Goal: Task Accomplishment & Management: Manage account settings

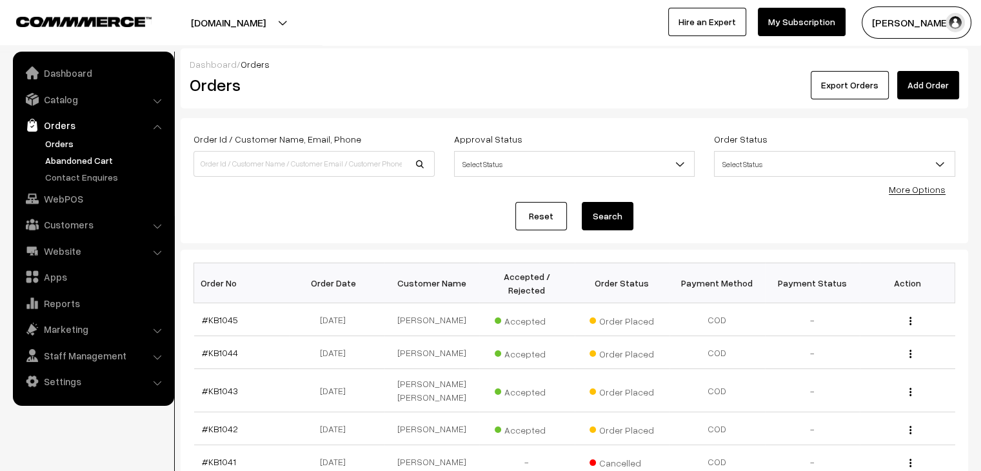
click at [73, 157] on link "Abandoned Cart" at bounding box center [106, 160] width 128 height 14
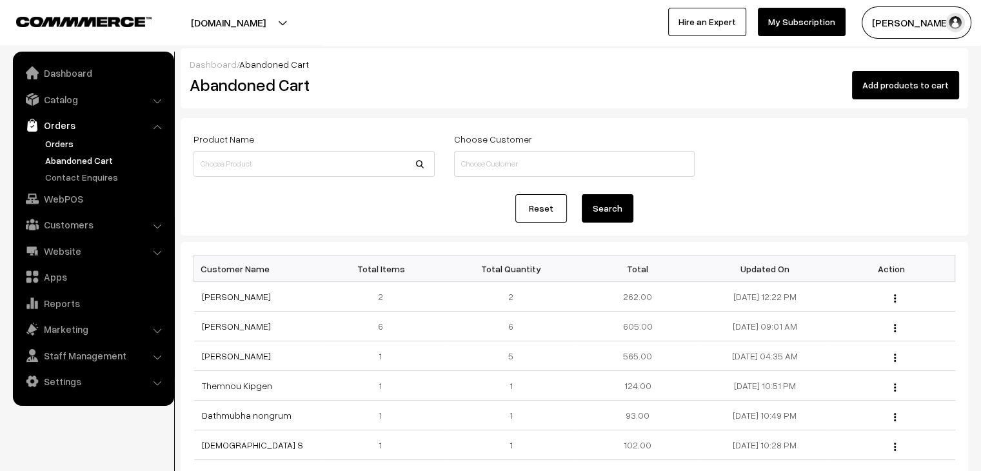
click at [67, 139] on link "Orders" at bounding box center [106, 144] width 128 height 14
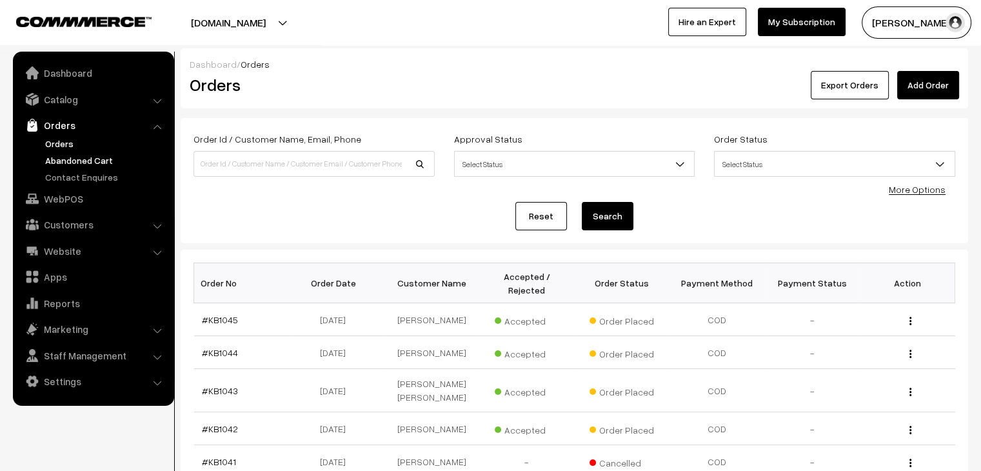
click at [60, 155] on link "Abandoned Cart" at bounding box center [106, 160] width 128 height 14
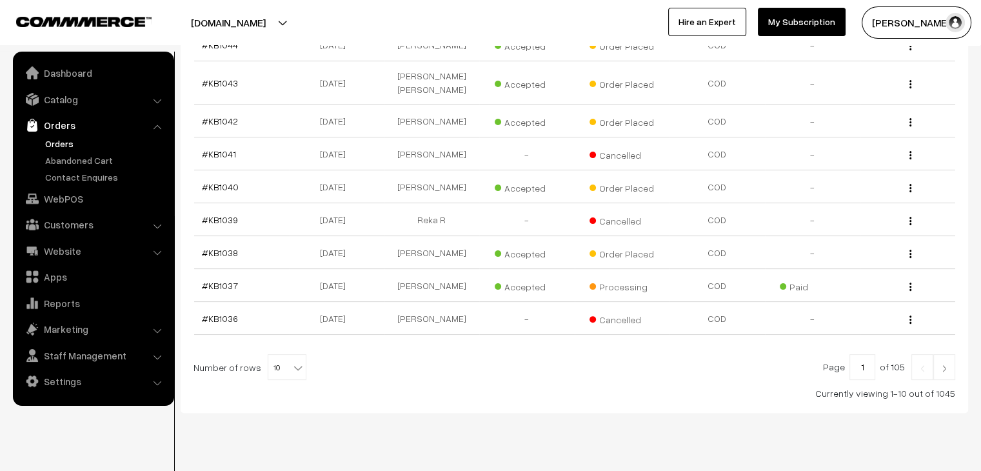
click at [280, 355] on span "10" at bounding box center [286, 368] width 37 height 26
select select "60"
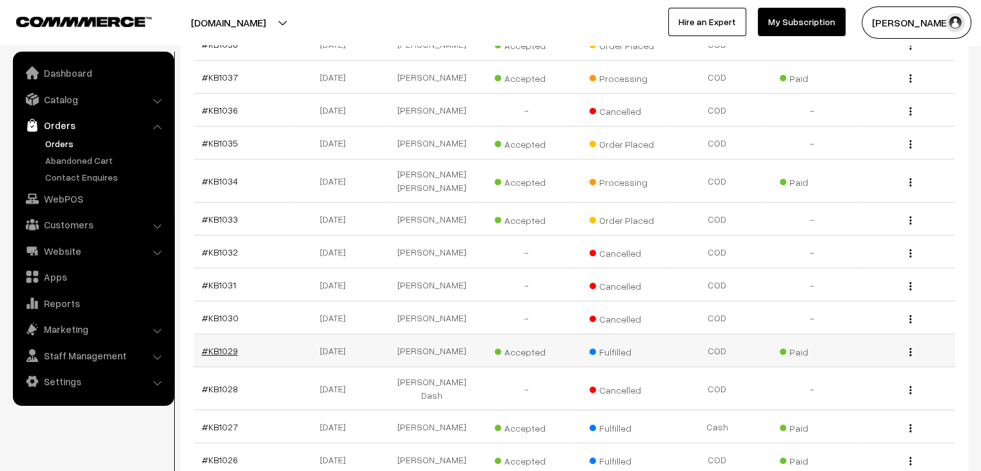
click at [217, 345] on link "#KB1029" at bounding box center [220, 350] width 36 height 11
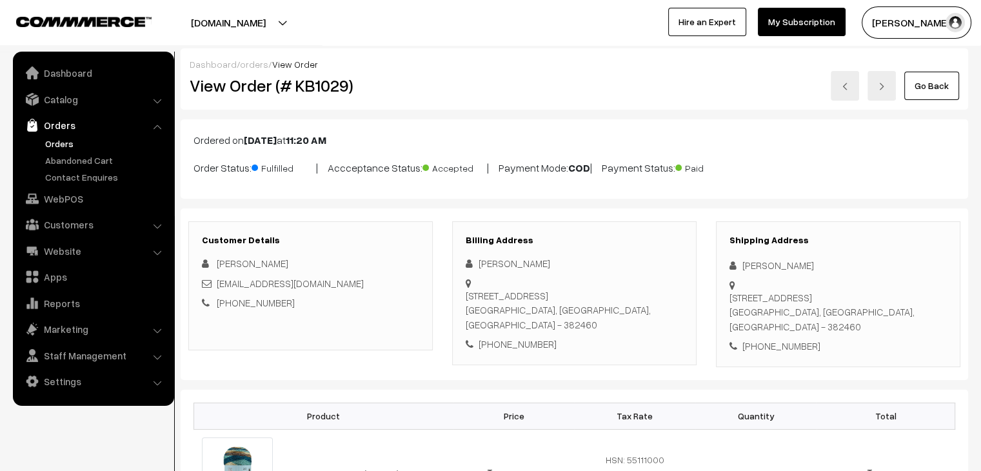
click at [252, 62] on link "orders" at bounding box center [254, 64] width 28 height 11
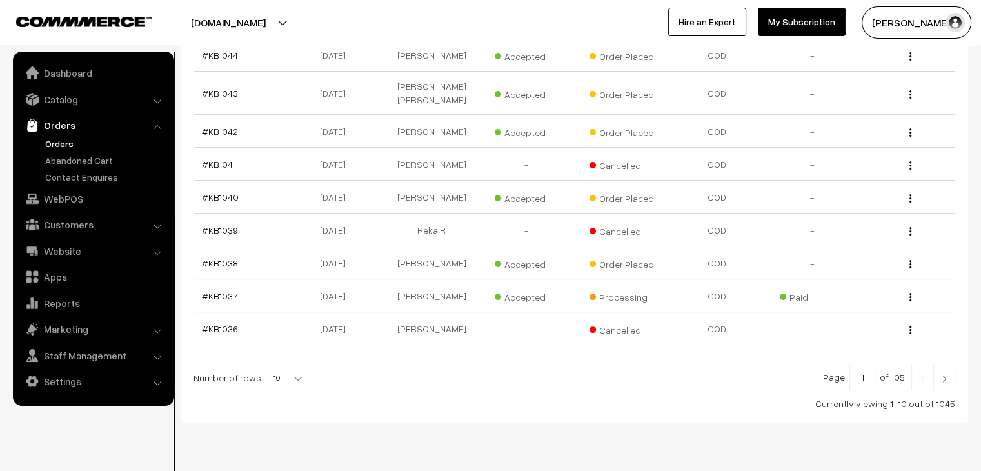
scroll to position [308, 0]
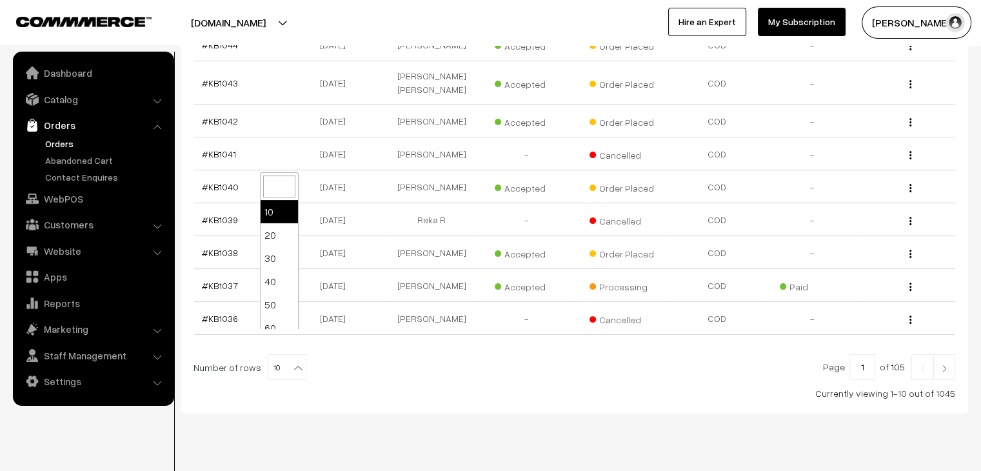
click at [291, 361] on b at bounding box center [297, 367] width 13 height 13
select select "100"
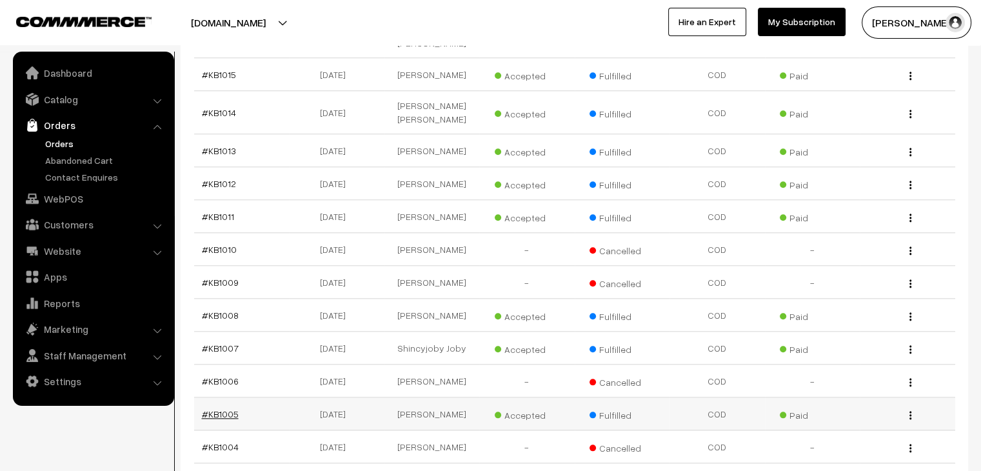
scroll to position [1289, 0]
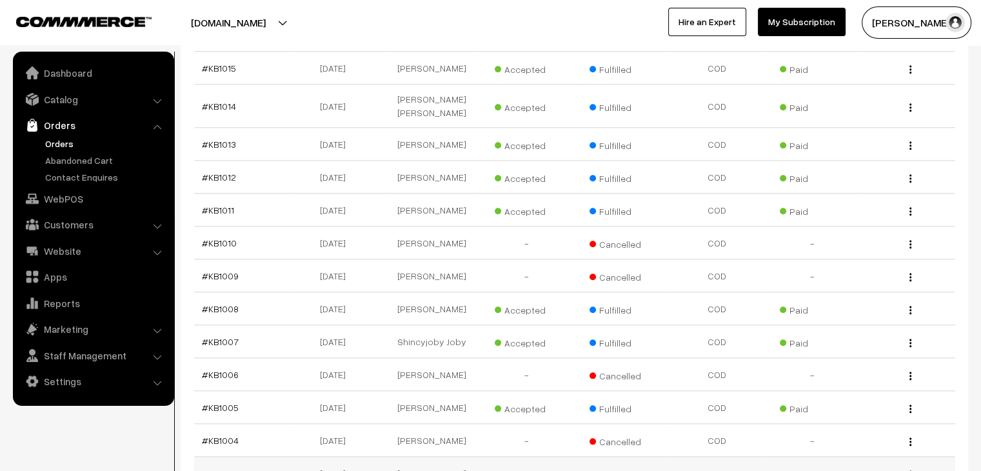
click at [230, 467] on link "#KB1003" at bounding box center [220, 472] width 37 height 11
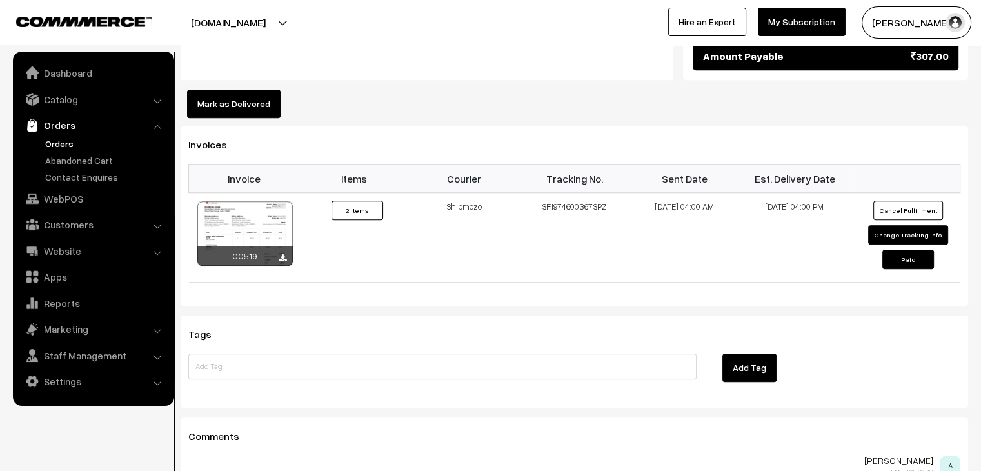
click at [48, 142] on link "Orders" at bounding box center [106, 144] width 128 height 14
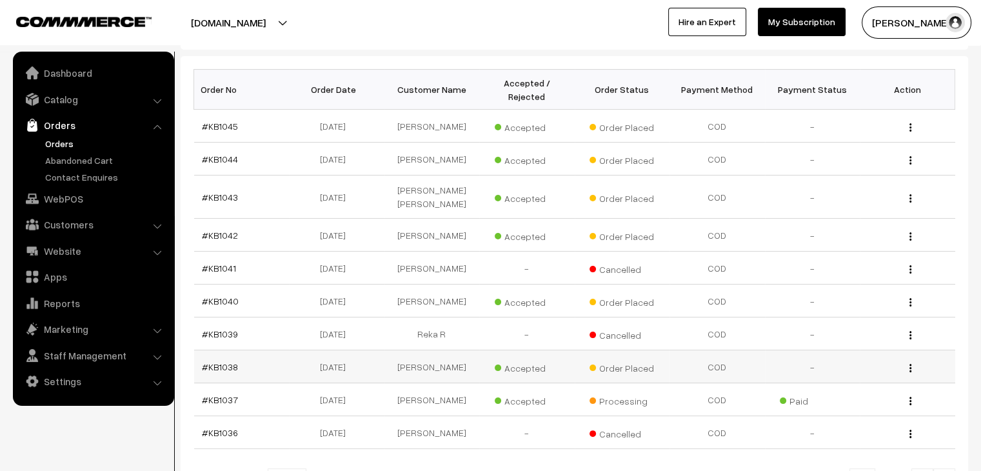
scroll to position [308, 0]
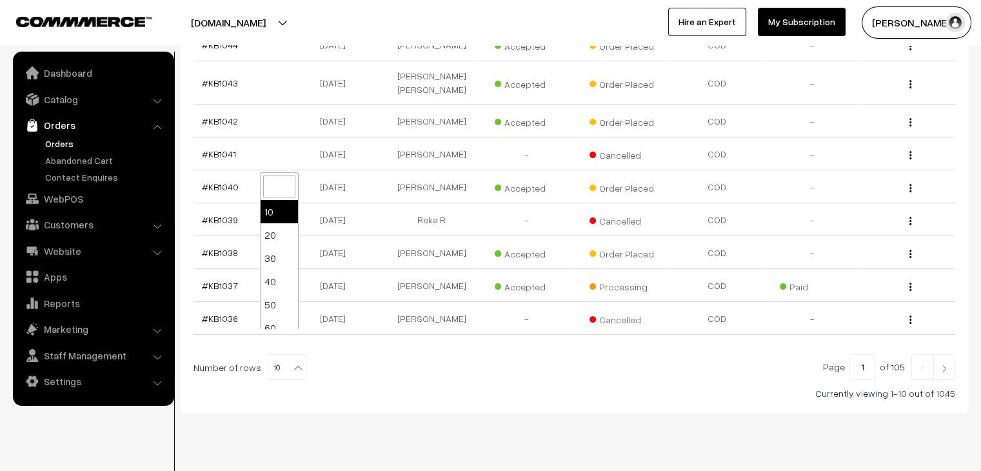
click at [278, 355] on span "10" at bounding box center [286, 368] width 37 height 26
select select "100"
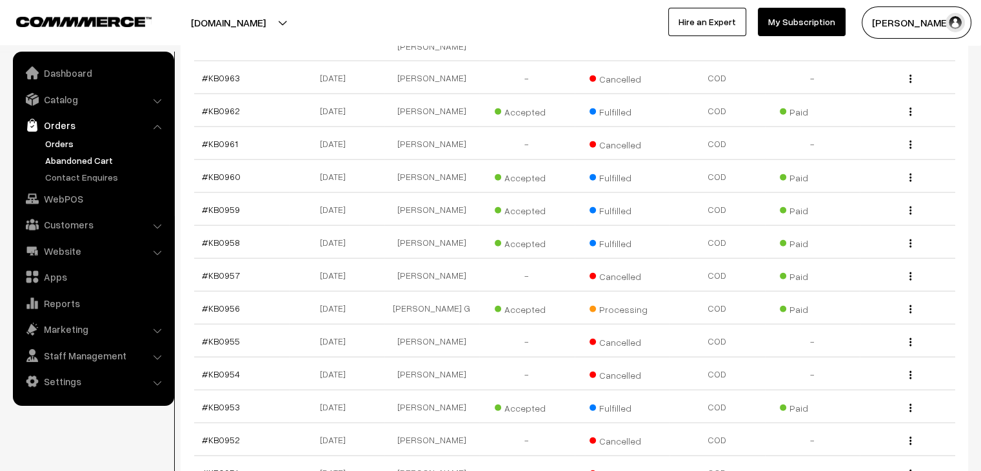
scroll to position [3038, 0]
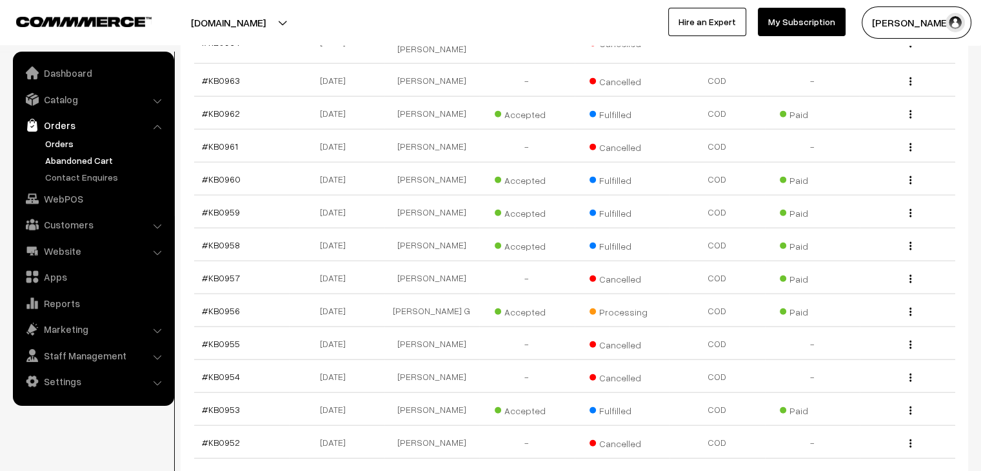
click at [75, 158] on link "Abandoned Cart" at bounding box center [106, 160] width 128 height 14
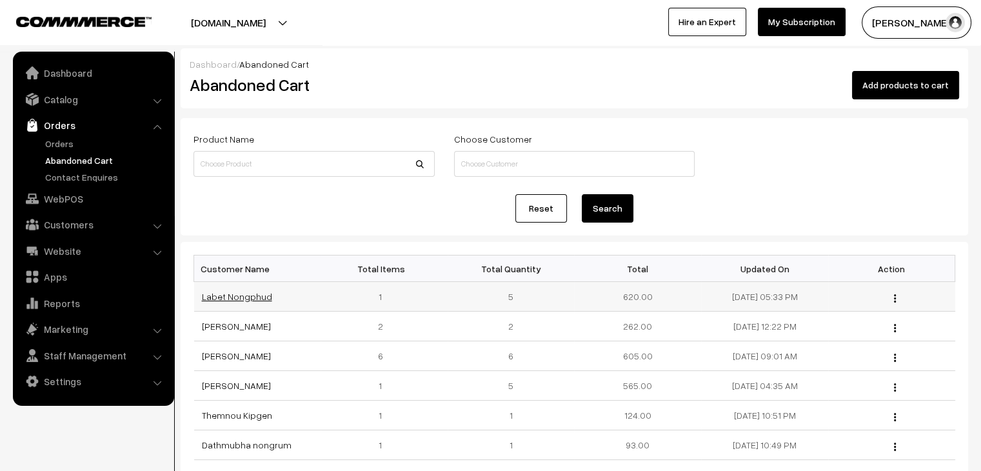
click at [248, 297] on link "Labet Nongphud" at bounding box center [237, 296] width 70 height 11
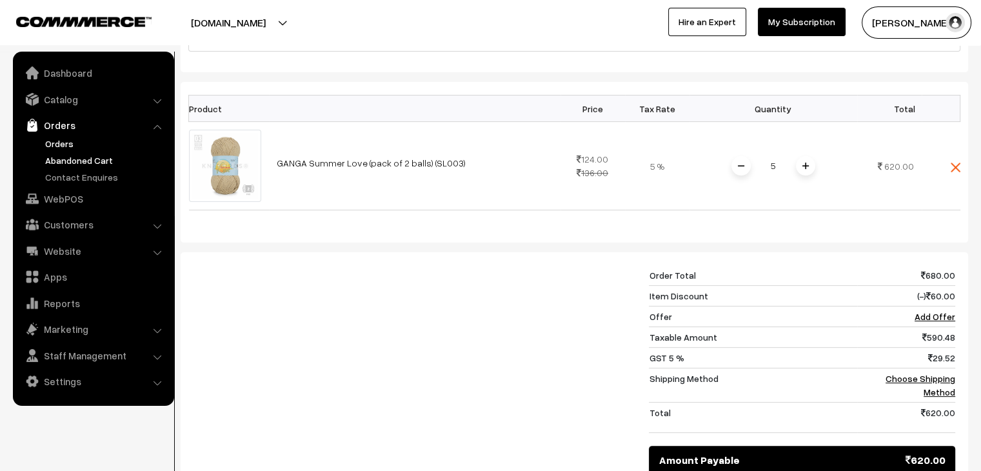
click at [59, 141] on link "Orders" at bounding box center [106, 144] width 128 height 14
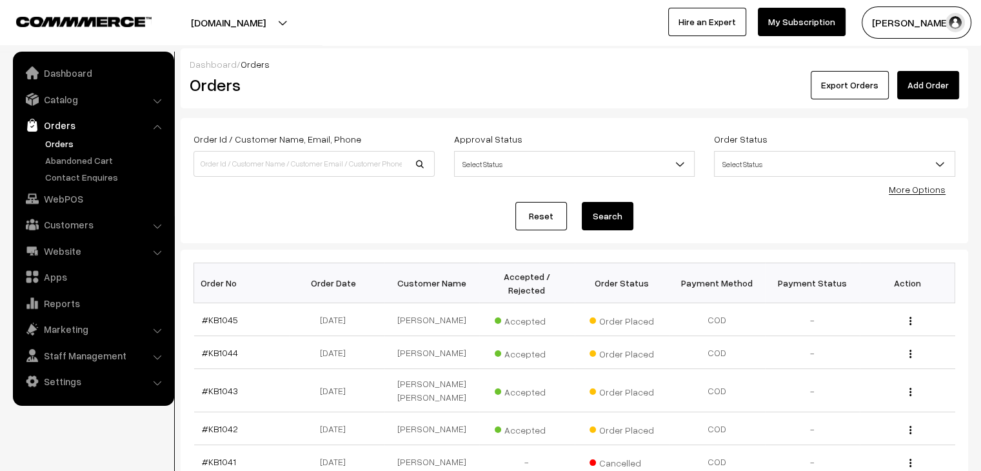
click at [61, 142] on link "Orders" at bounding box center [106, 144] width 128 height 14
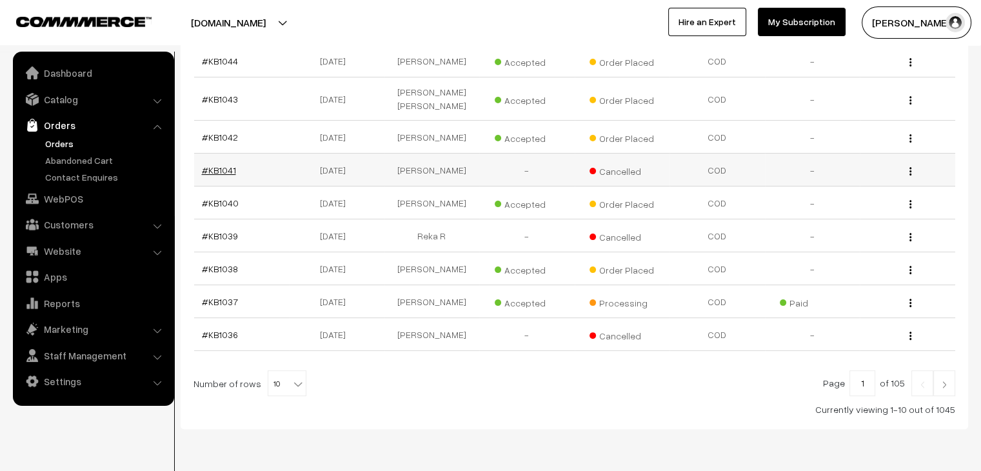
scroll to position [308, 0]
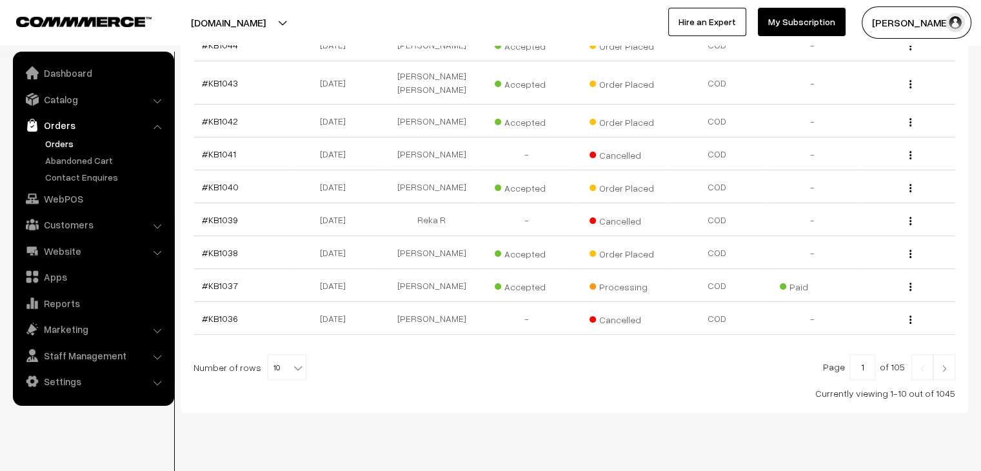
click at [291, 361] on b at bounding box center [297, 367] width 13 height 13
select select "60"
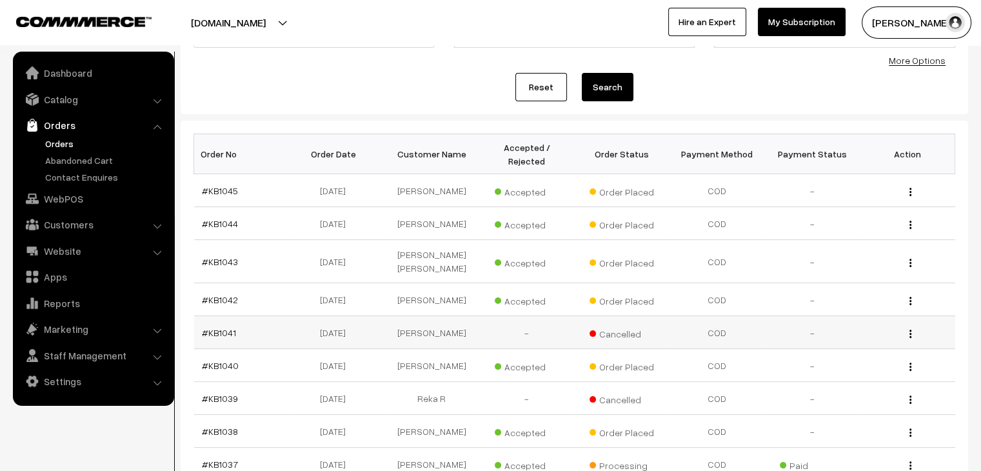
scroll to position [129, 0]
click at [229, 256] on link "#KB1043" at bounding box center [220, 261] width 36 height 11
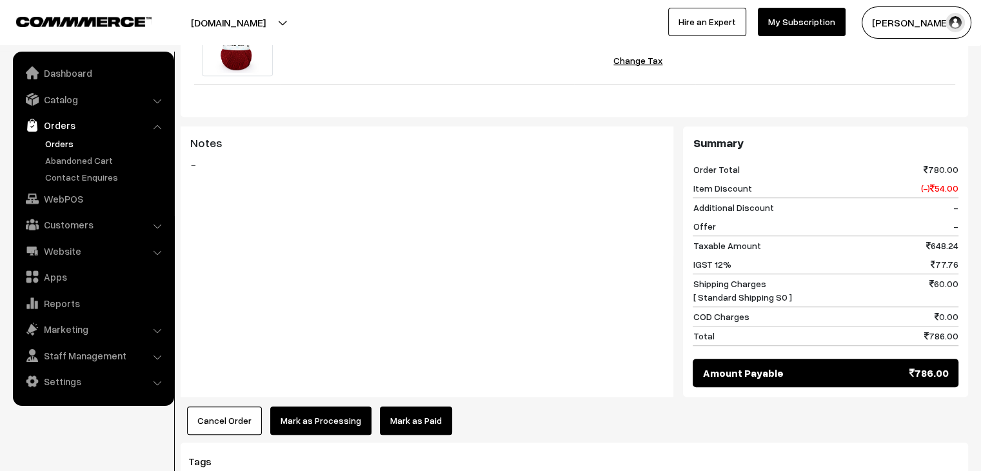
scroll to position [1012, 0]
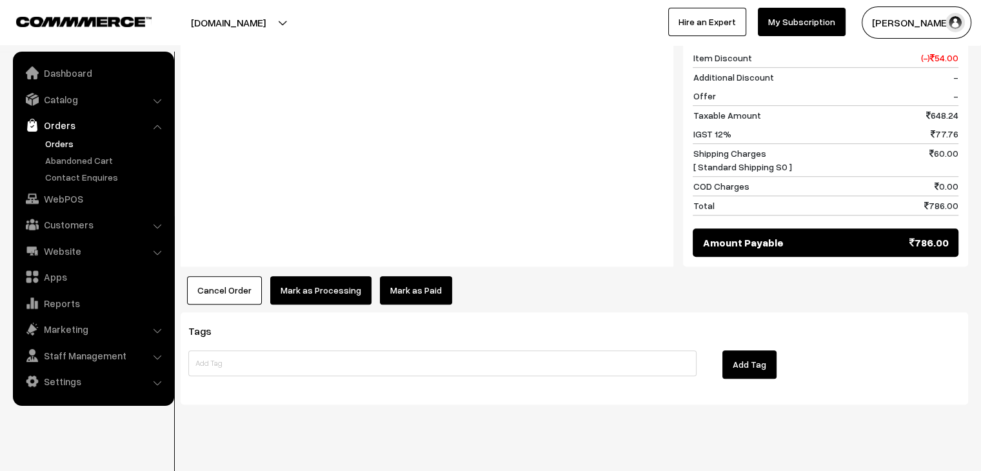
click at [412, 276] on link "Mark as Paid" at bounding box center [416, 290] width 72 height 28
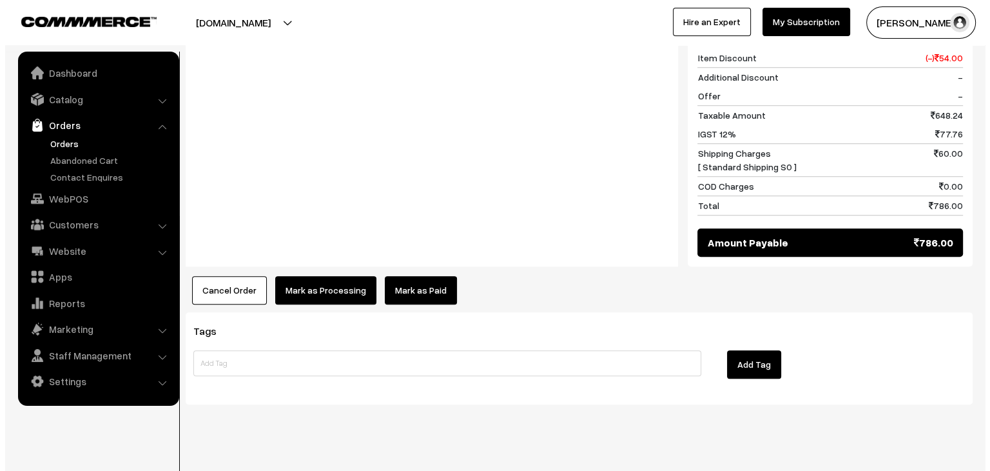
scroll to position [1019, 0]
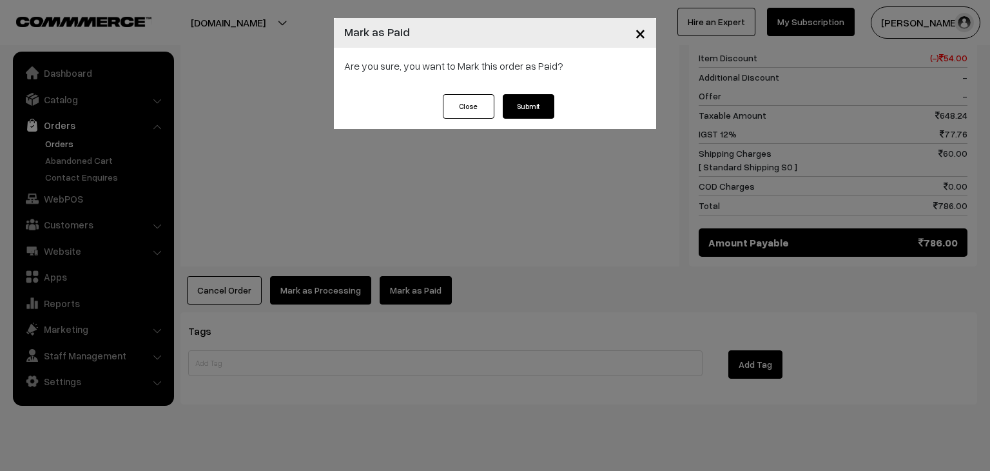
click at [529, 96] on button "Submit" at bounding box center [529, 106] width 52 height 24
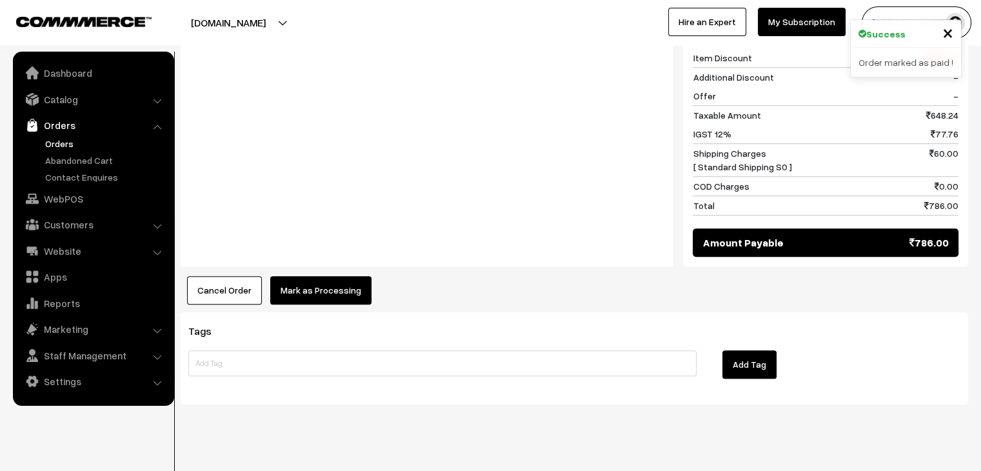
click at [333, 276] on button "Mark as Processing" at bounding box center [320, 290] width 101 height 28
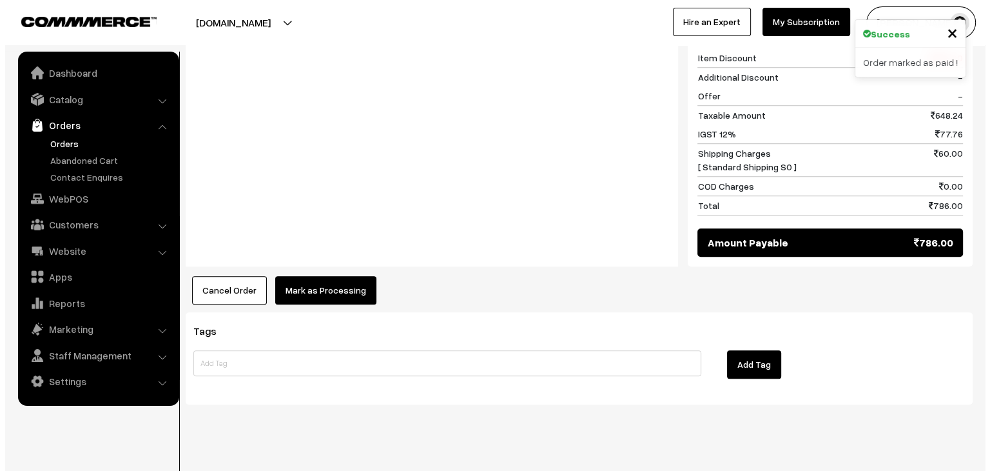
scroll to position [1019, 0]
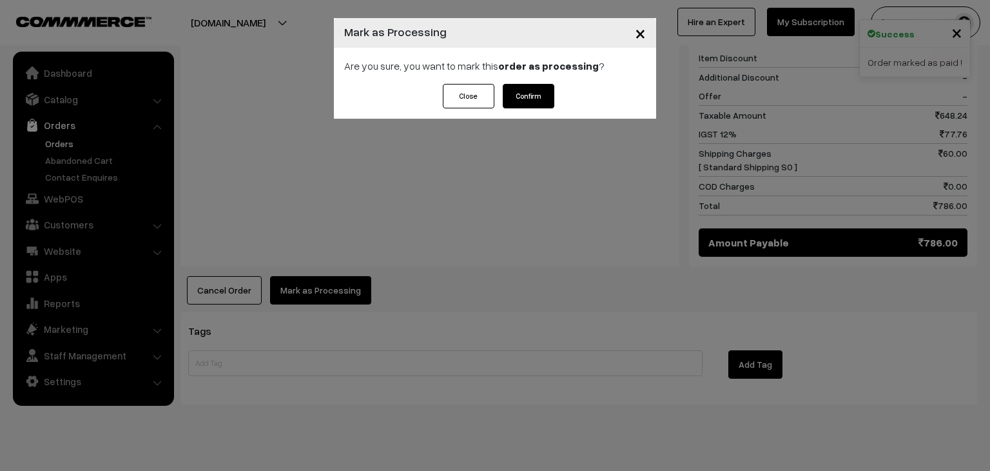
click at [539, 90] on button "Confirm" at bounding box center [529, 96] width 52 height 24
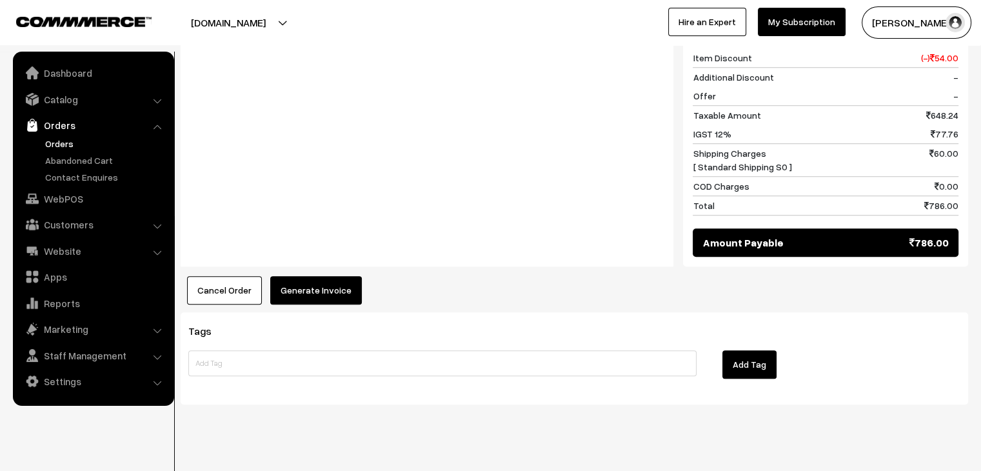
click at [347, 276] on button "Generate Invoice" at bounding box center [316, 290] width 92 height 28
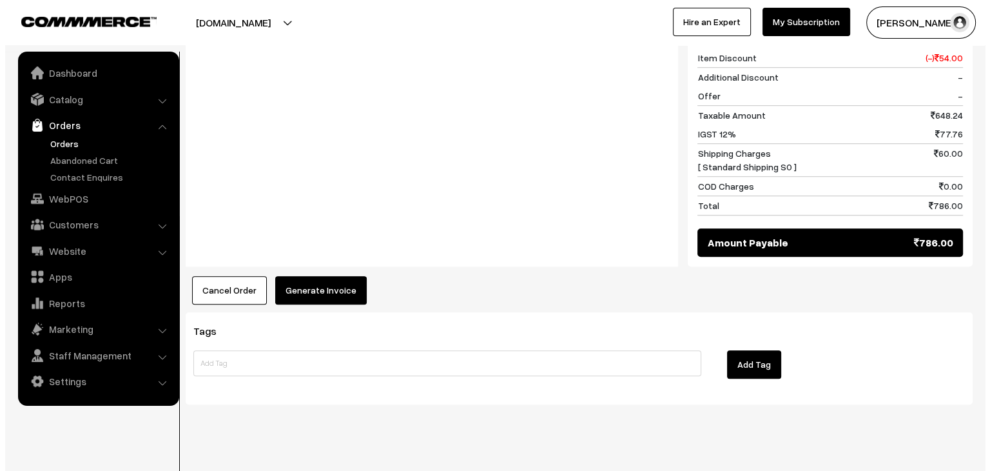
scroll to position [1019, 0]
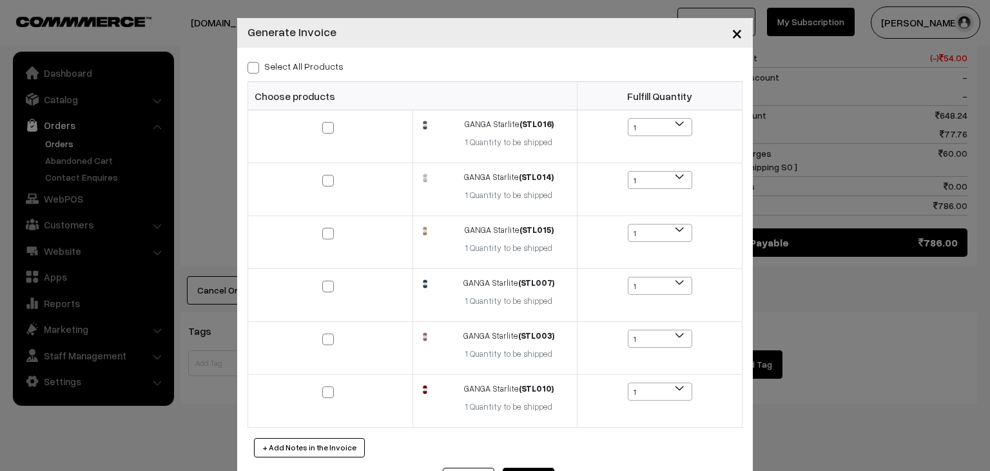
click at [253, 72] on span at bounding box center [254, 68] width 12 height 12
click at [253, 70] on input "Select All Products" at bounding box center [252, 65] width 8 height 8
checkbox input "true"
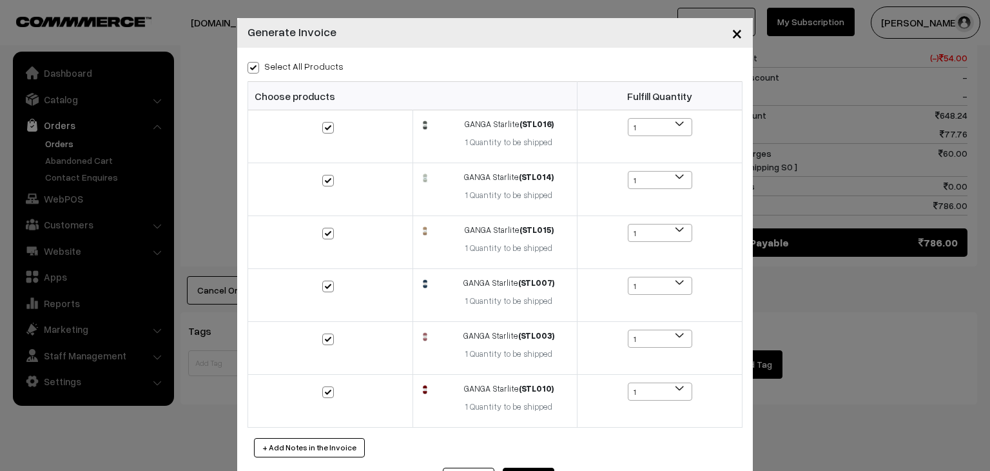
checkbox input "true"
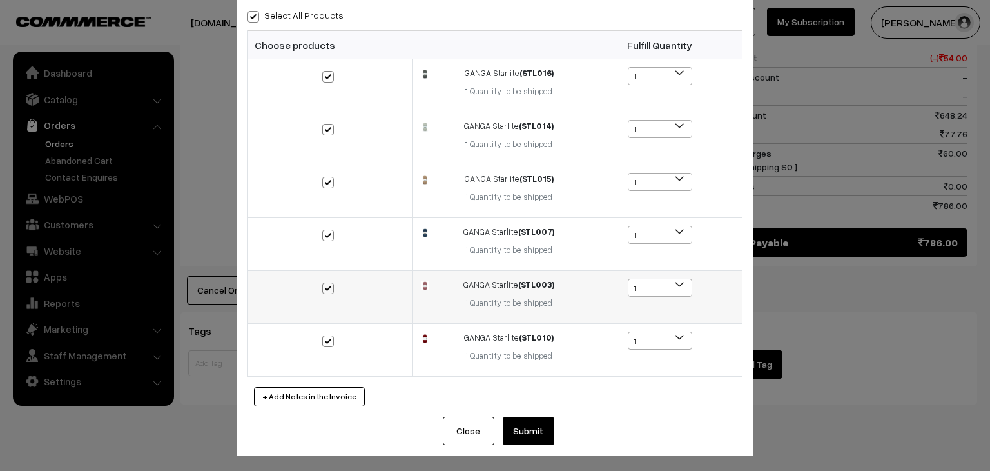
scroll to position [52, 0]
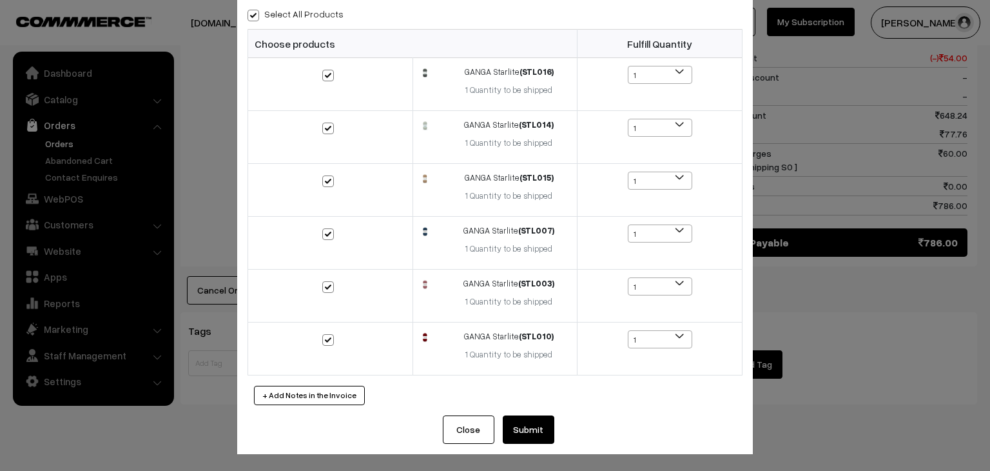
click at [520, 413] on div "Select All Products Choose products Fulfill Quantity (STL016) 1" at bounding box center [495, 205] width 516 height 420
click at [522, 418] on button "Submit" at bounding box center [529, 429] width 52 height 28
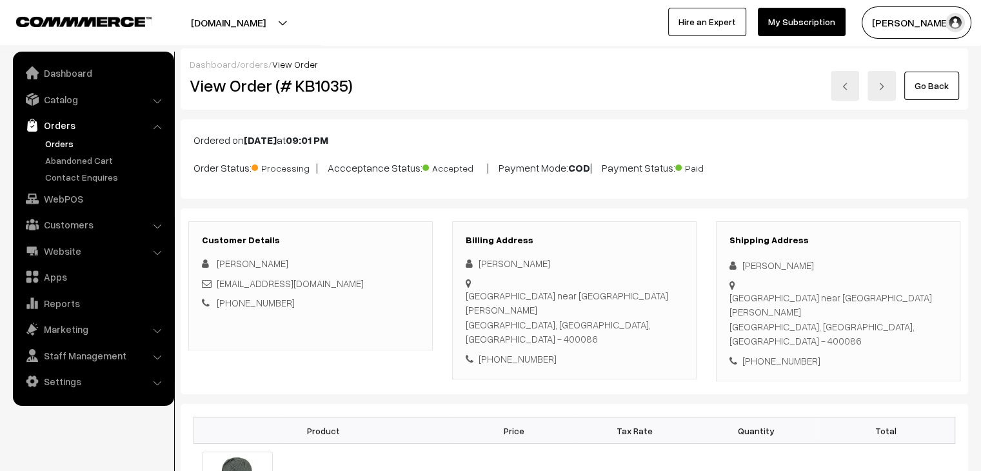
click at [59, 148] on link "Orders" at bounding box center [106, 144] width 128 height 14
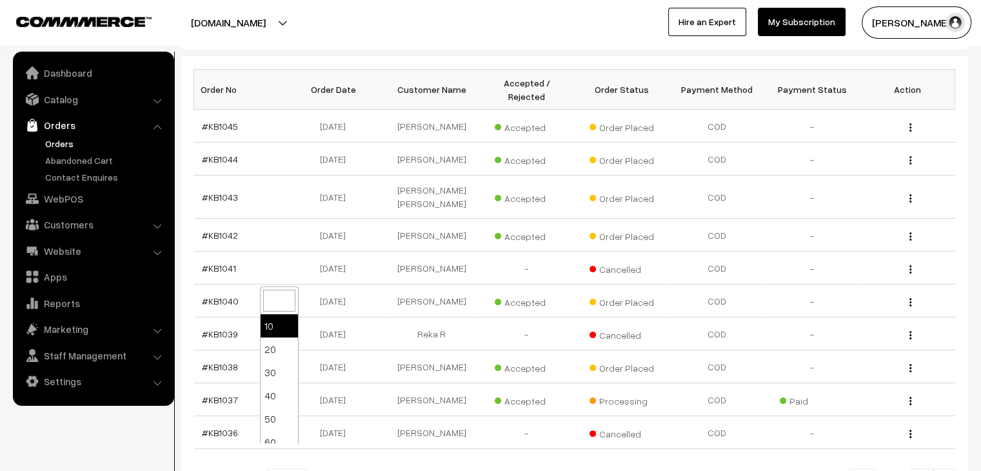
drag, startPoint x: 292, startPoint y: 457, endPoint x: 280, endPoint y: 435, distance: 25.7
select select "50"
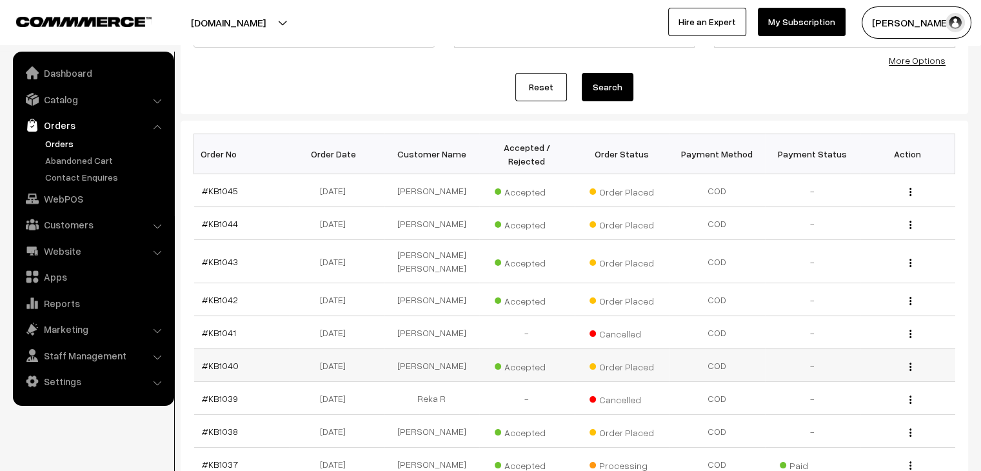
scroll to position [129, 0]
click at [211, 294] on link "#KB1042" at bounding box center [220, 299] width 36 height 11
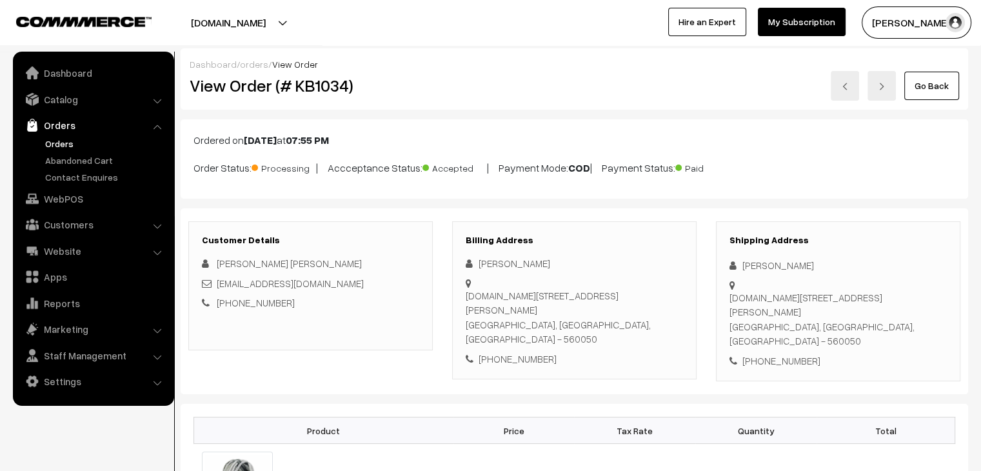
click at [67, 148] on link "Orders" at bounding box center [106, 144] width 128 height 14
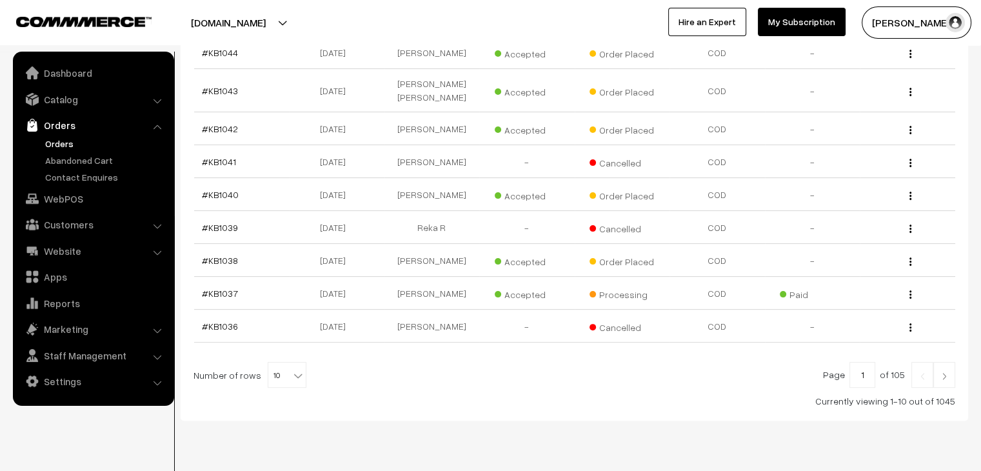
scroll to position [308, 0]
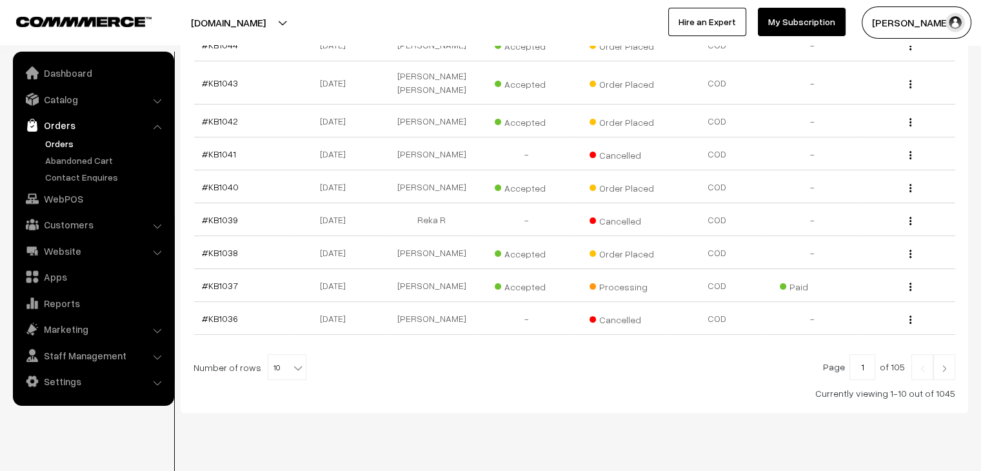
click at [291, 361] on b at bounding box center [297, 367] width 13 height 13
select select "100"
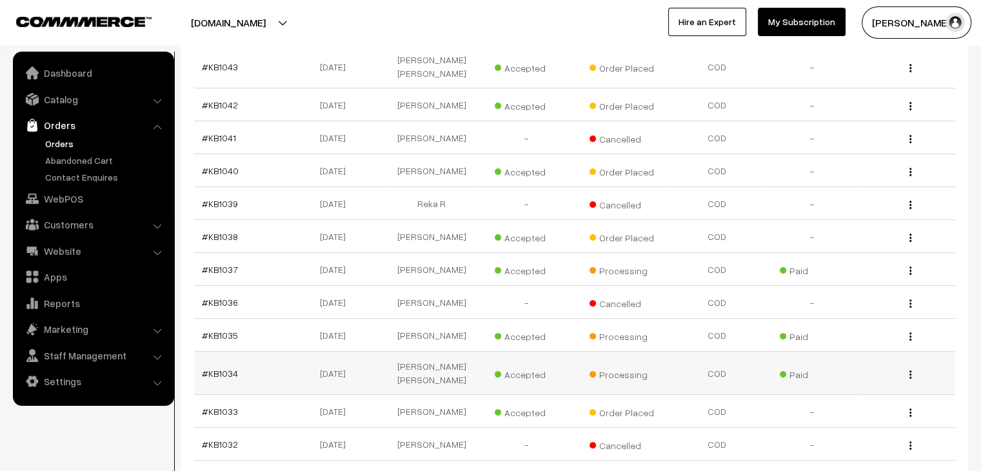
scroll to position [322, 0]
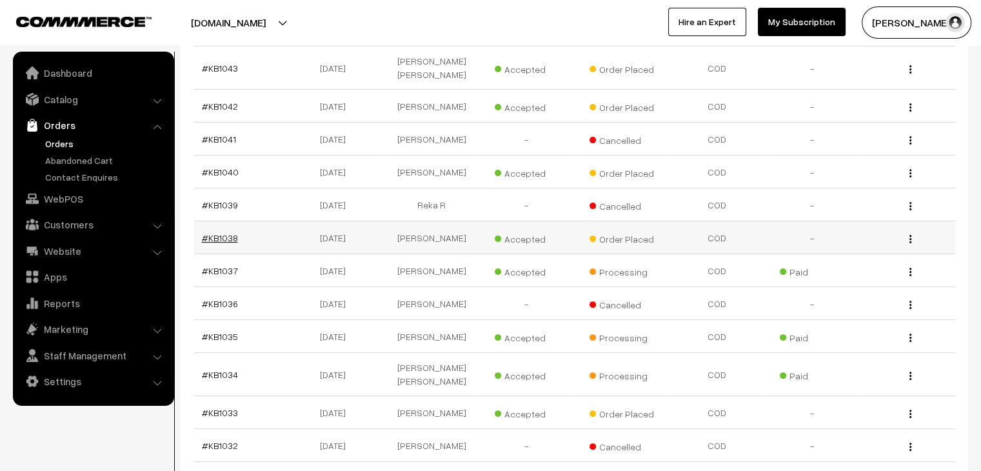
click at [227, 232] on link "#KB1038" at bounding box center [220, 237] width 36 height 11
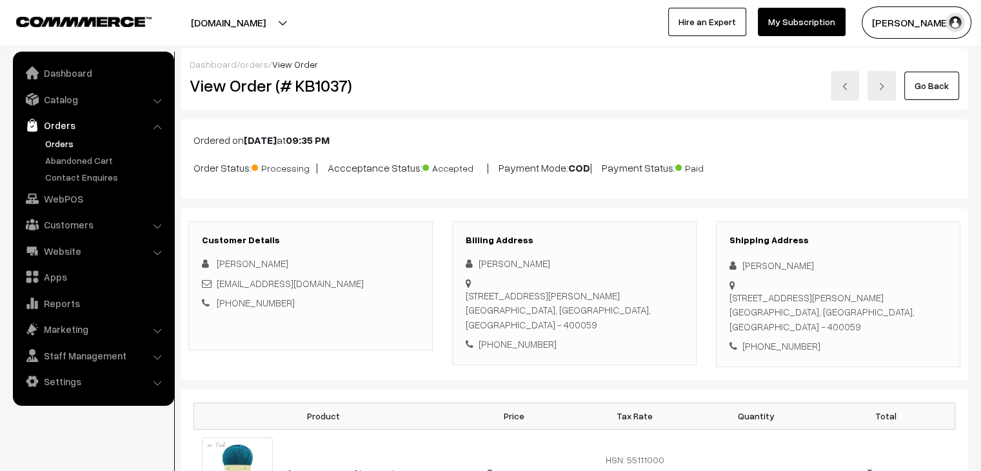
click at [93, 168] on ul "Orders" at bounding box center [93, 160] width 155 height 47
click at [95, 163] on link "Abandoned Cart" at bounding box center [106, 160] width 128 height 14
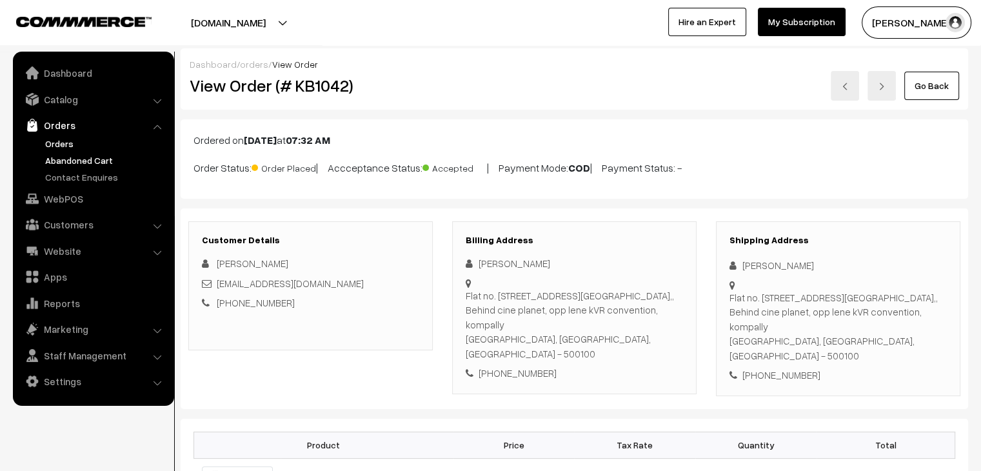
click at [61, 162] on link "Abandoned Cart" at bounding box center [106, 160] width 128 height 14
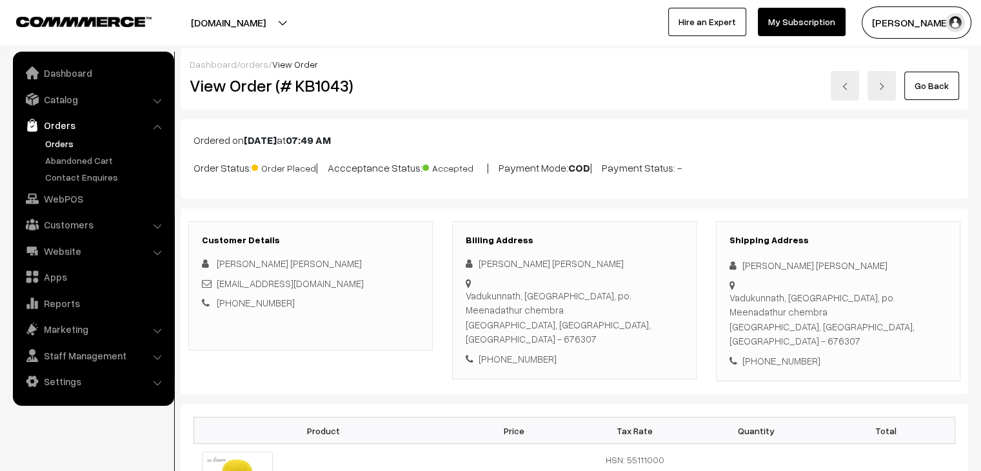
click at [72, 140] on link "Orders" at bounding box center [106, 144] width 128 height 14
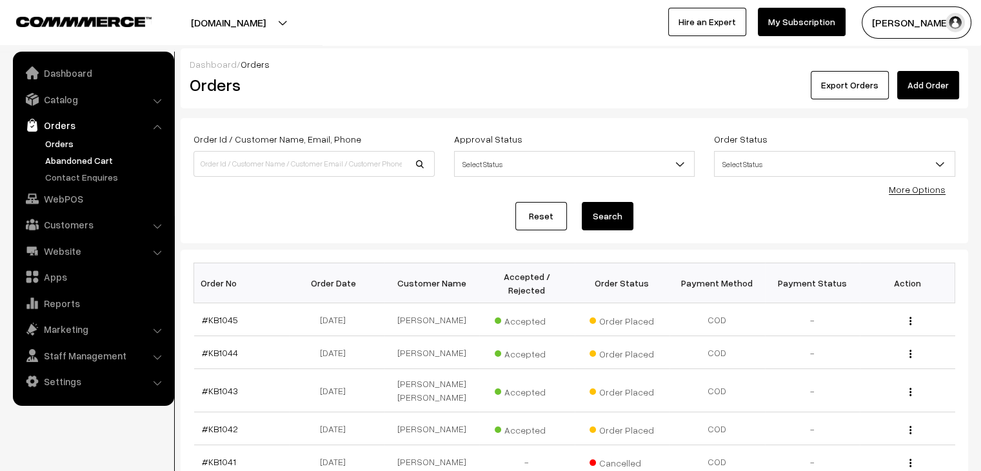
click at [77, 155] on link "Abandoned Cart" at bounding box center [106, 160] width 128 height 14
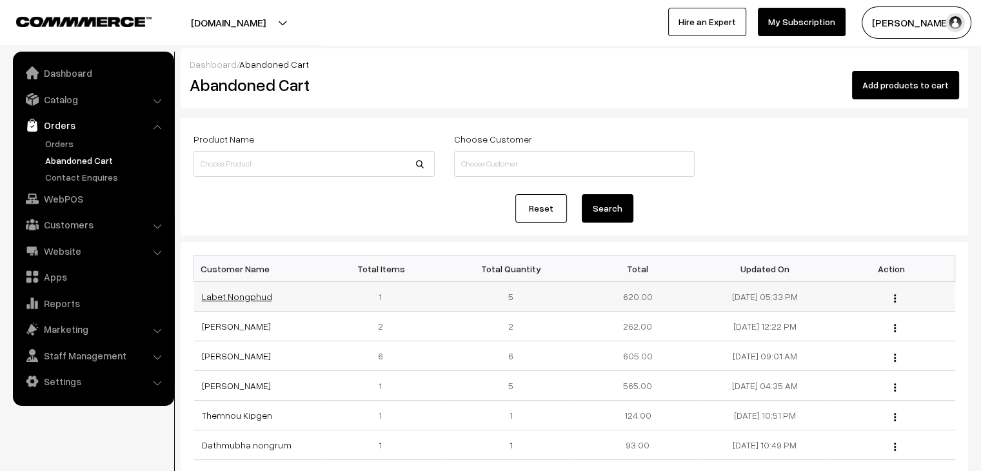
click at [228, 297] on link "Labet Nongphud" at bounding box center [237, 296] width 70 height 11
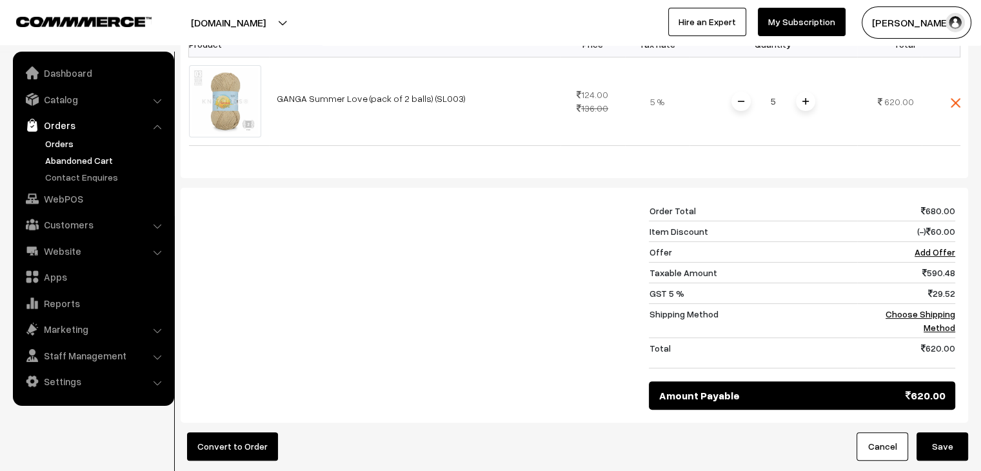
click at [75, 146] on link "Orders" at bounding box center [106, 144] width 128 height 14
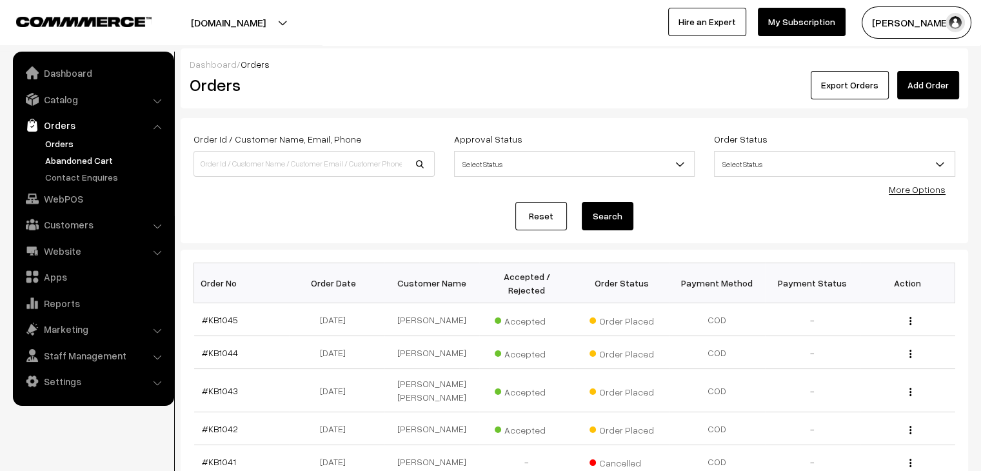
click at [80, 163] on link "Abandoned Cart" at bounding box center [106, 160] width 128 height 14
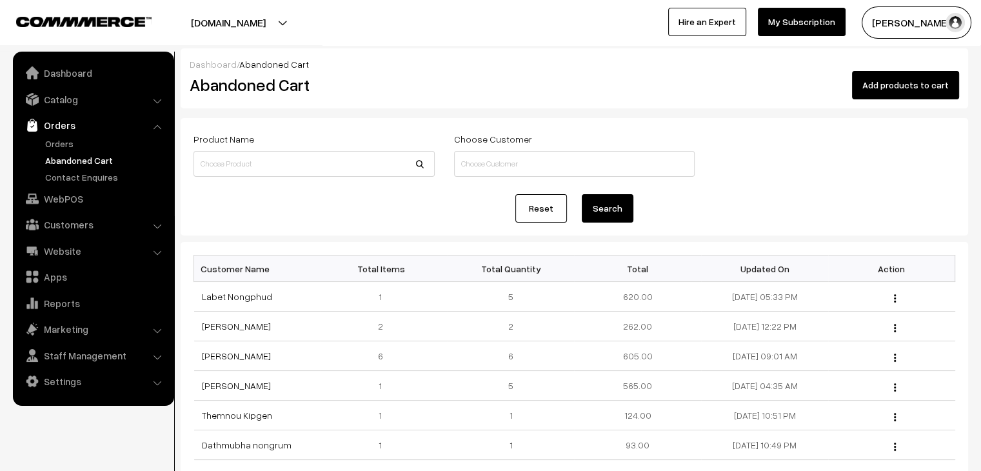
click at [60, 130] on link "Orders" at bounding box center [92, 124] width 153 height 23
click at [59, 138] on link "Orders" at bounding box center [106, 144] width 128 height 14
click at [65, 139] on link "Orders" at bounding box center [106, 144] width 128 height 14
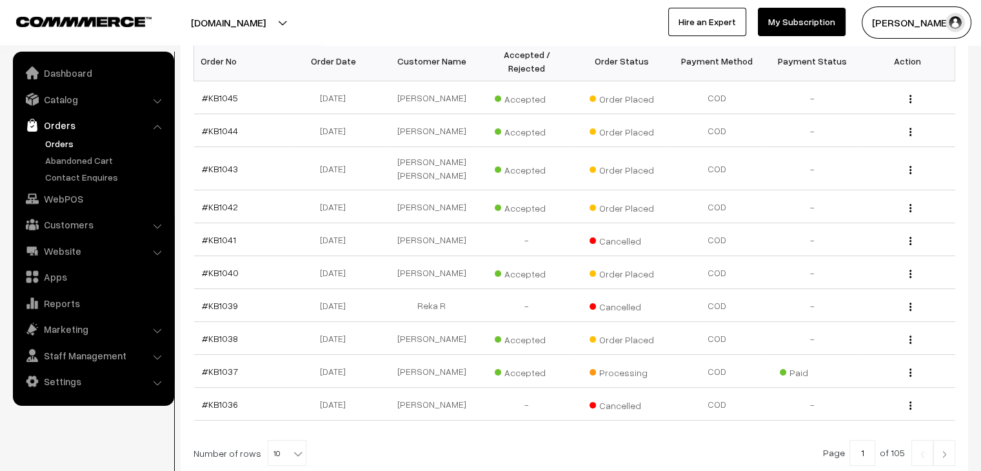
scroll to position [258, 0]
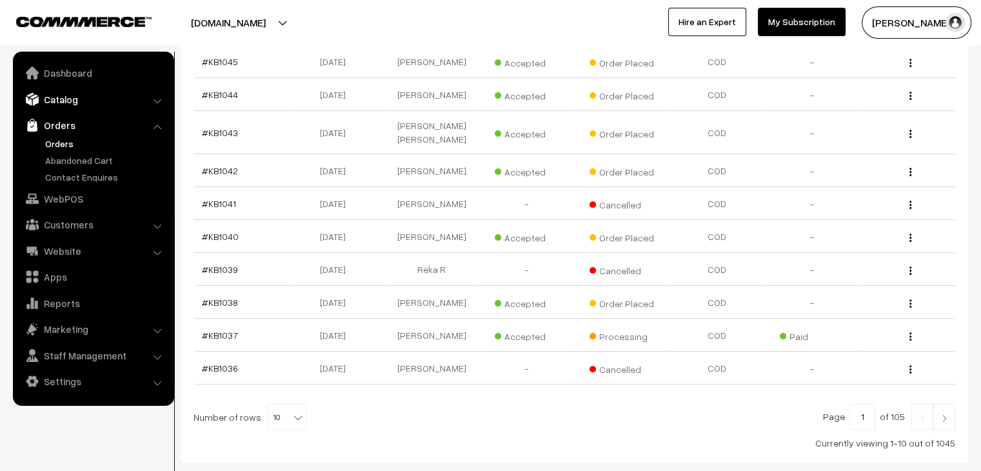
click at [69, 95] on link "Catalog" at bounding box center [92, 99] width 153 height 23
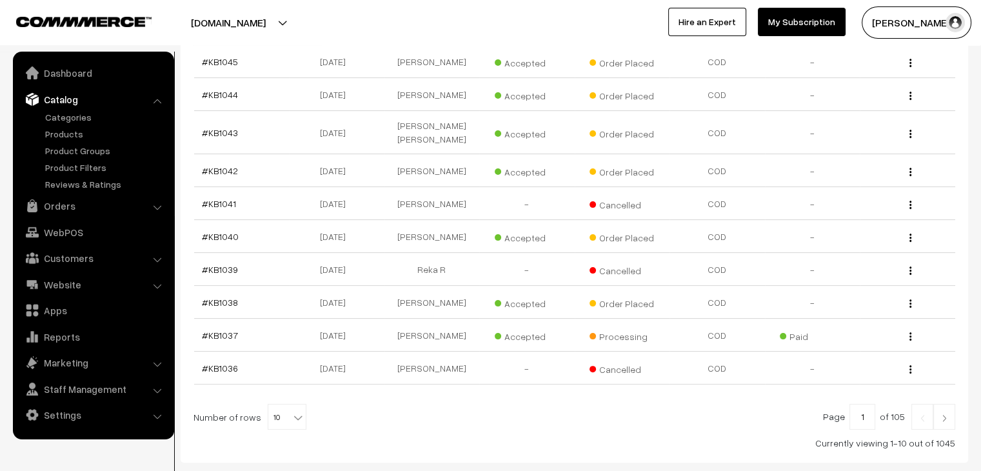
click at [83, 141] on ul "Categories" at bounding box center [93, 150] width 155 height 81
click at [72, 132] on link "Products" at bounding box center [106, 134] width 128 height 14
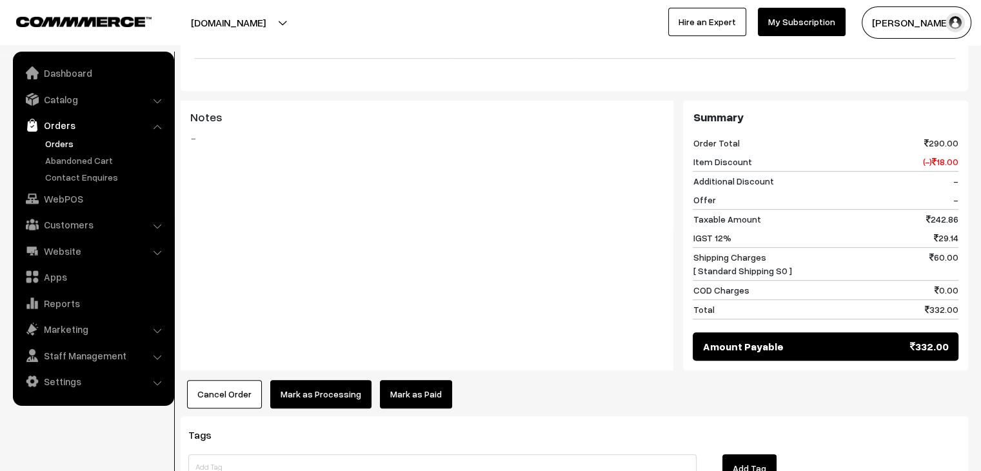
click at [232, 400] on button "Cancel Order" at bounding box center [224, 394] width 75 height 28
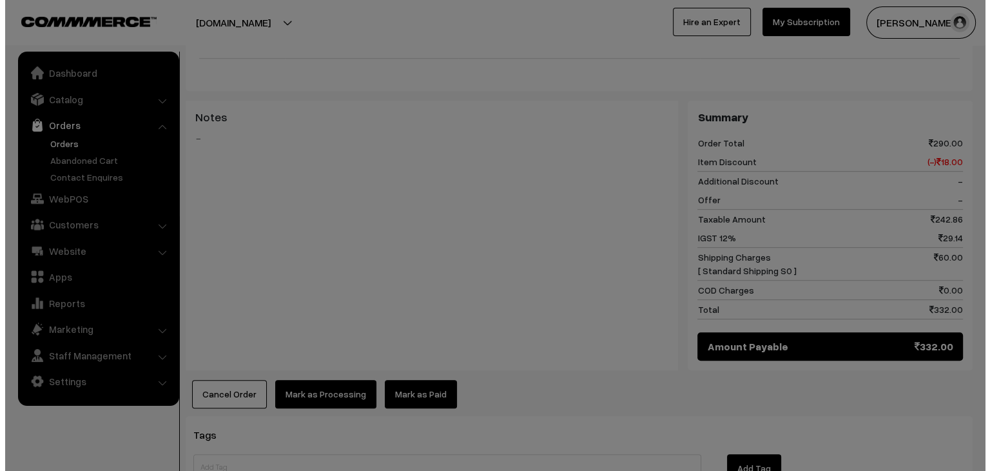
scroll to position [647, 0]
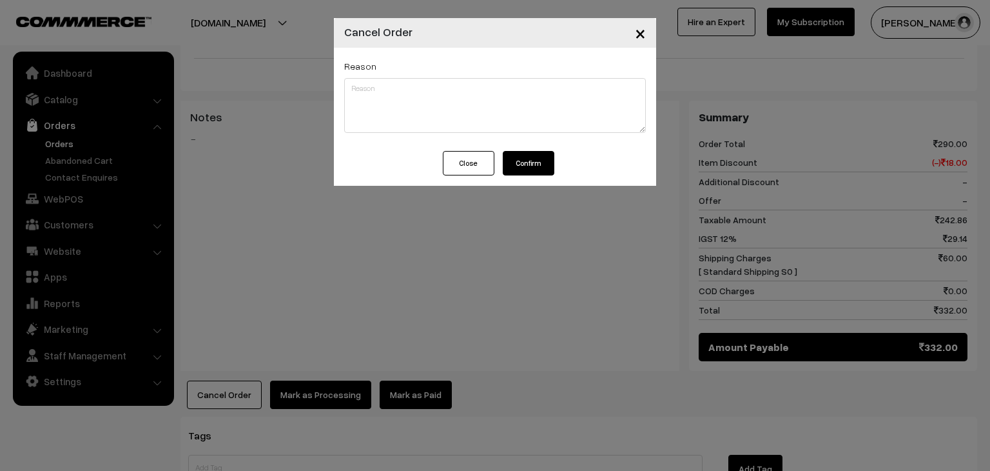
click at [532, 157] on button "Confirm" at bounding box center [529, 163] width 52 height 24
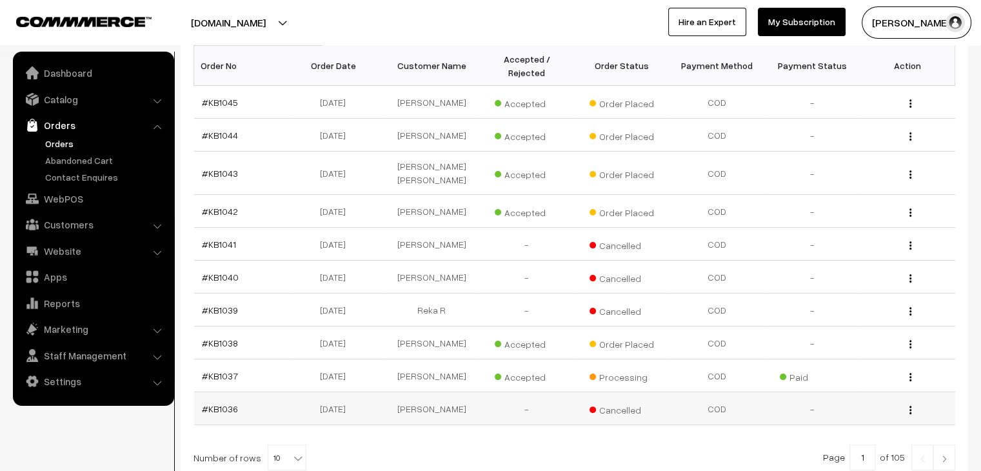
scroll to position [179, 0]
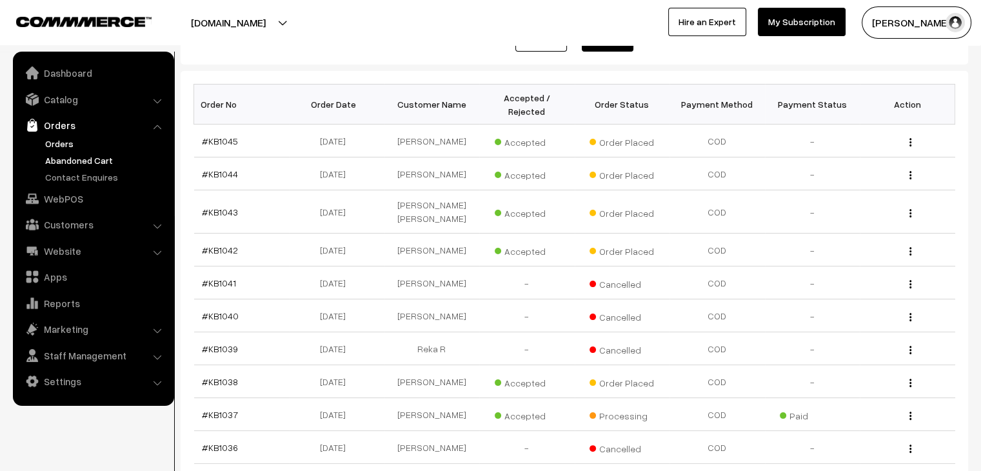
click at [71, 159] on link "Abandoned Cart" at bounding box center [106, 160] width 128 height 14
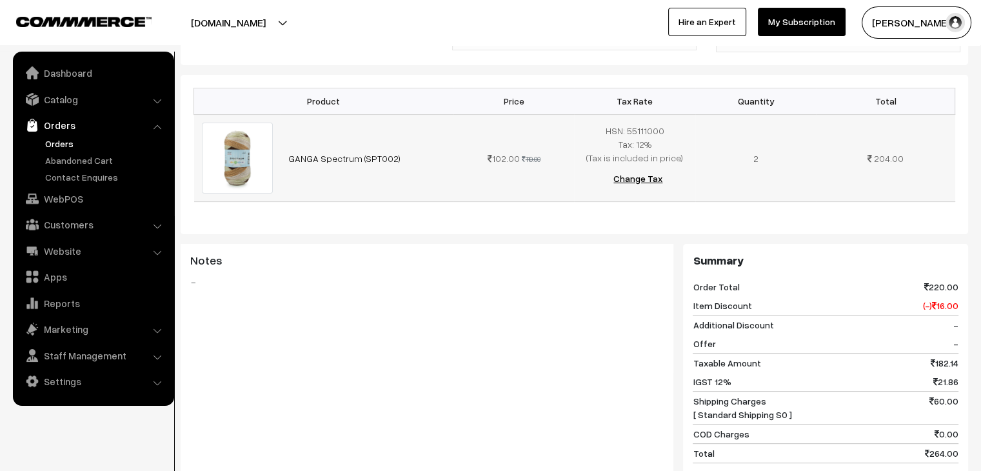
scroll to position [516, 0]
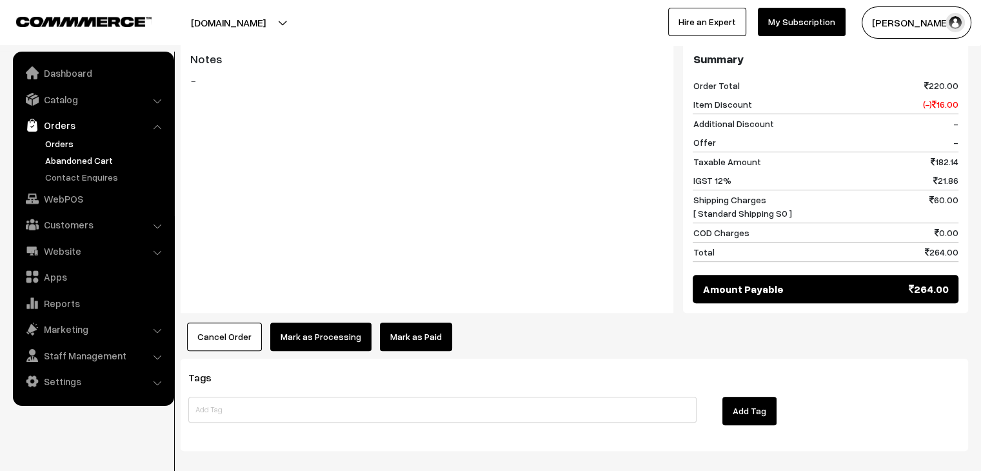
click at [84, 166] on ul "Orders" at bounding box center [93, 160] width 155 height 47
click at [83, 157] on link "Abandoned Cart" at bounding box center [106, 160] width 128 height 14
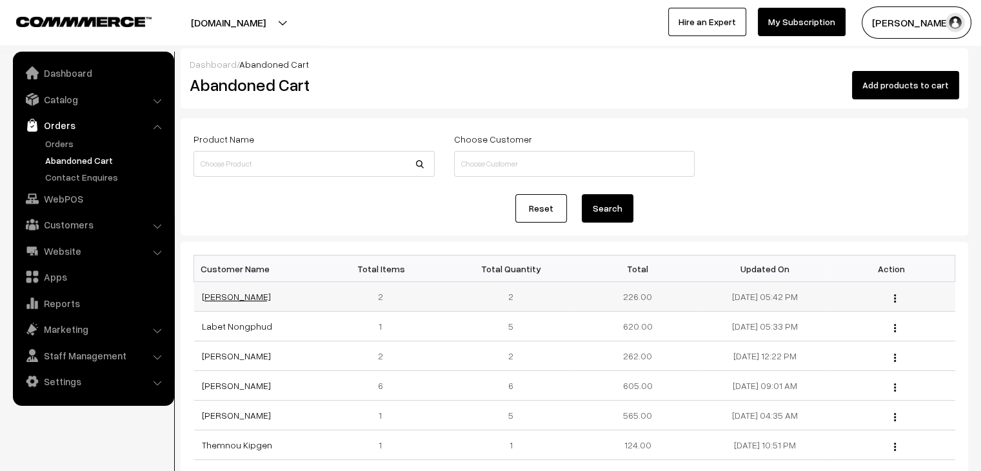
click at [225, 296] on link "[PERSON_NAME]" at bounding box center [236, 296] width 69 height 11
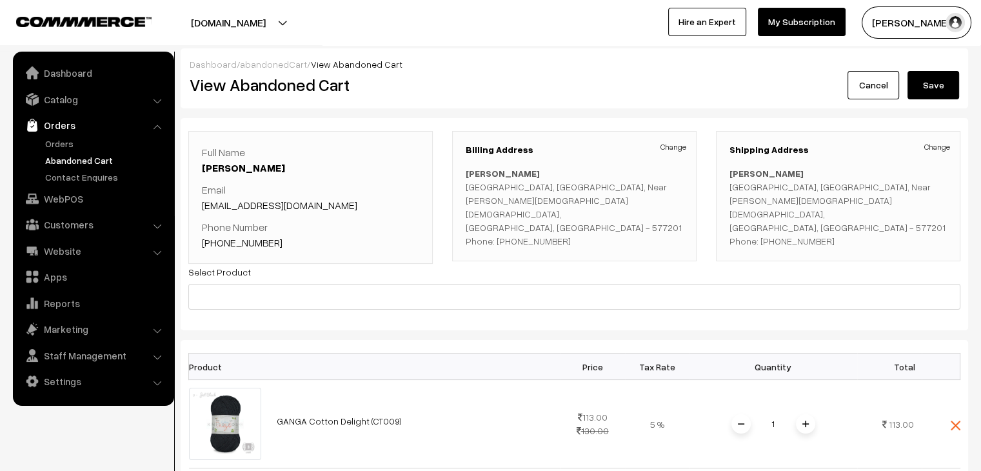
click at [277, 64] on link "abandonedCart" at bounding box center [273, 64] width 67 height 11
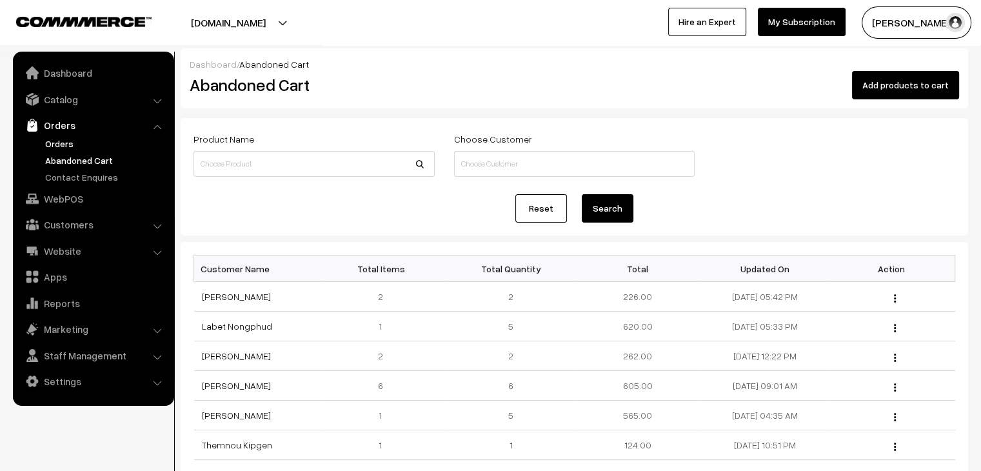
click at [57, 146] on link "Orders" at bounding box center [106, 144] width 128 height 14
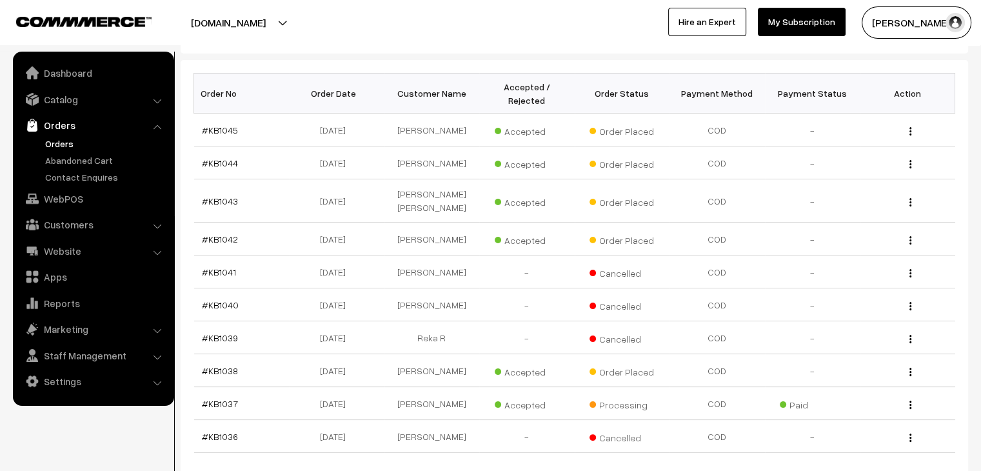
scroll to position [193, 0]
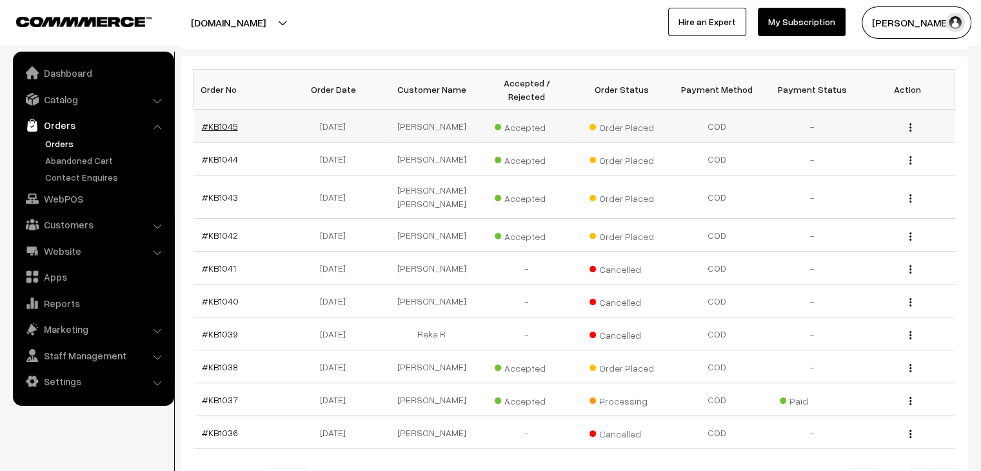
click at [217, 121] on link "#KB1045" at bounding box center [220, 126] width 36 height 11
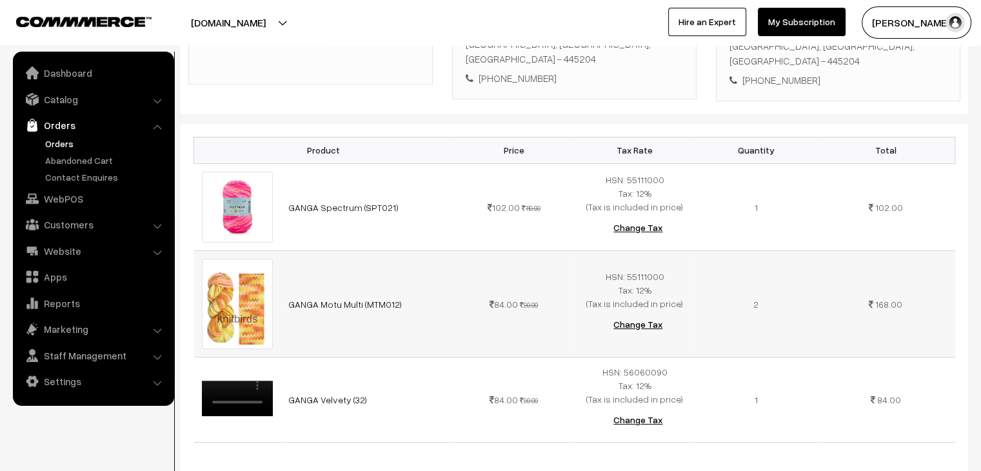
scroll to position [193, 0]
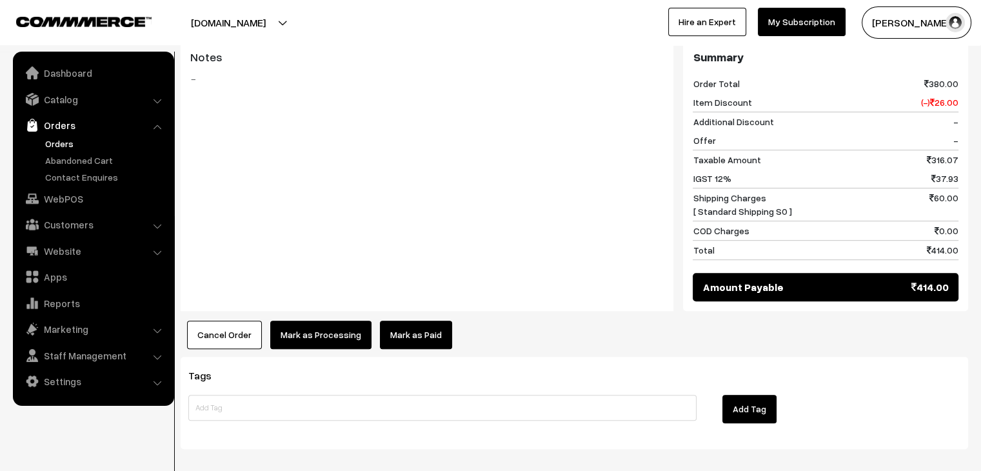
click at [235, 349] on button "Cancel Order" at bounding box center [224, 334] width 75 height 28
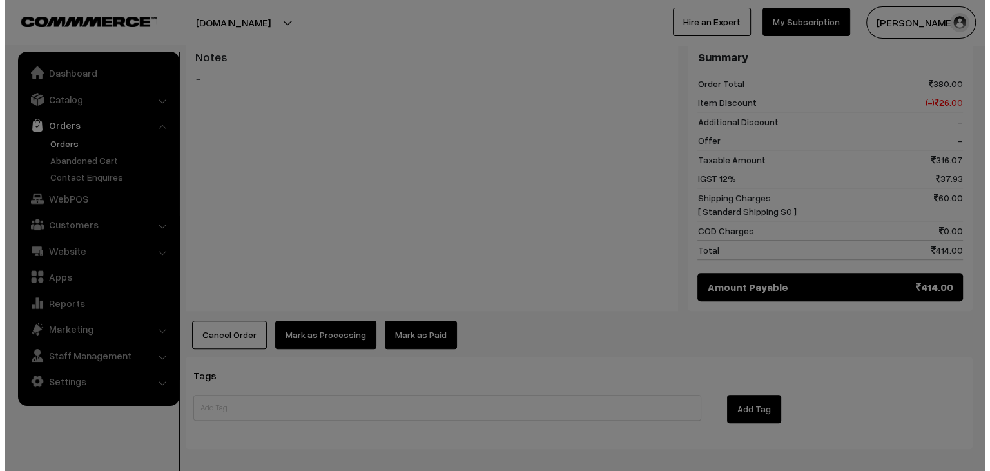
scroll to position [712, 0]
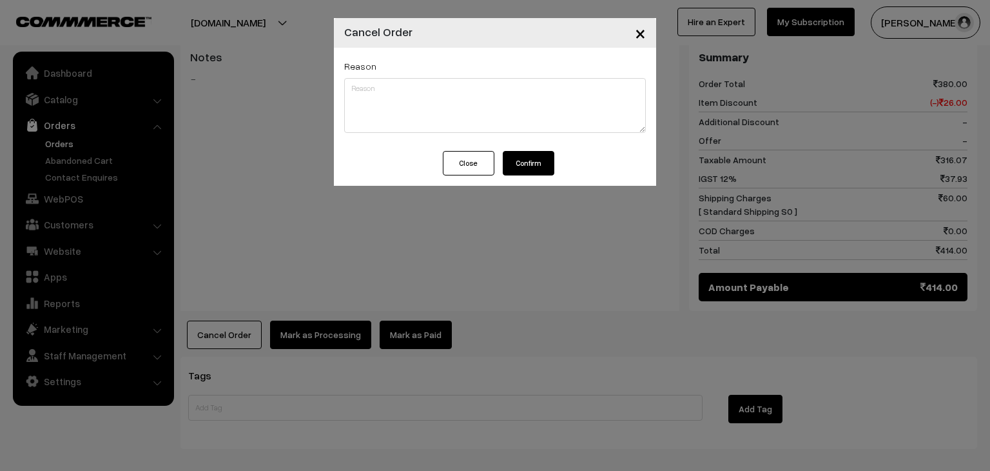
click at [531, 156] on button "Confirm" at bounding box center [529, 163] width 52 height 24
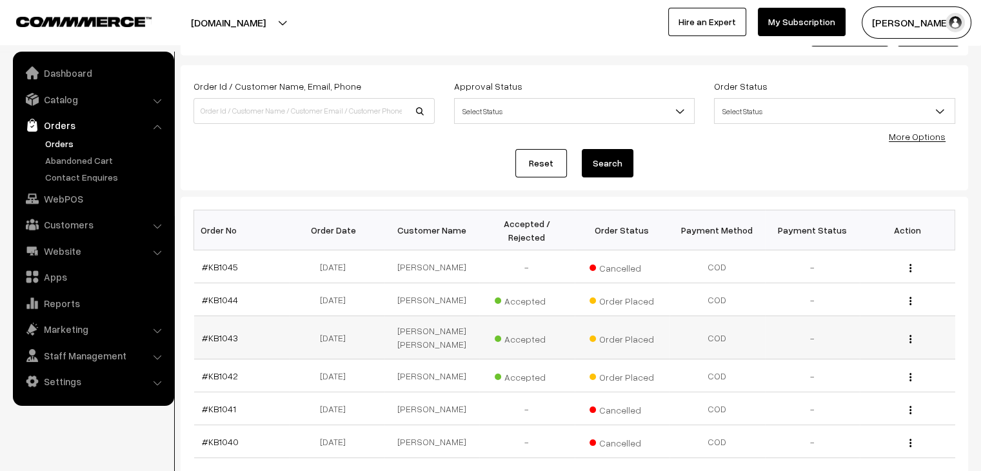
scroll to position [129, 0]
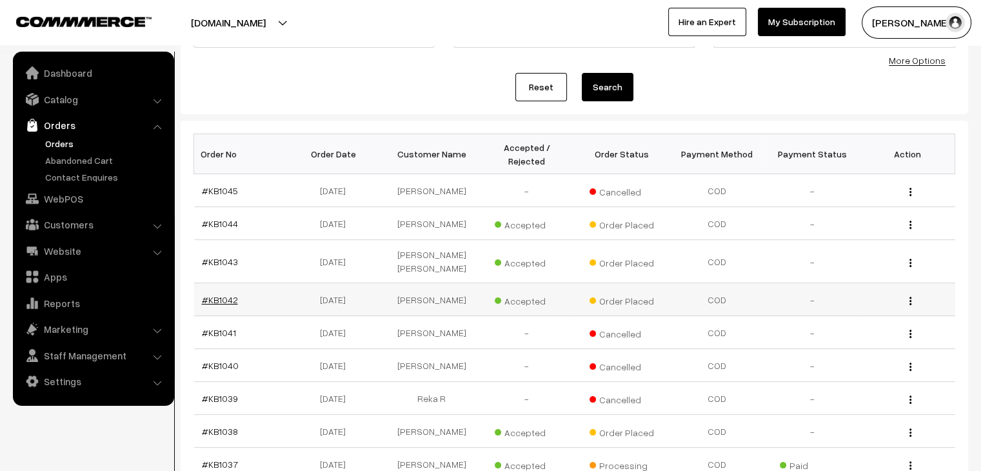
click at [221, 294] on link "#KB1042" at bounding box center [220, 299] width 36 height 11
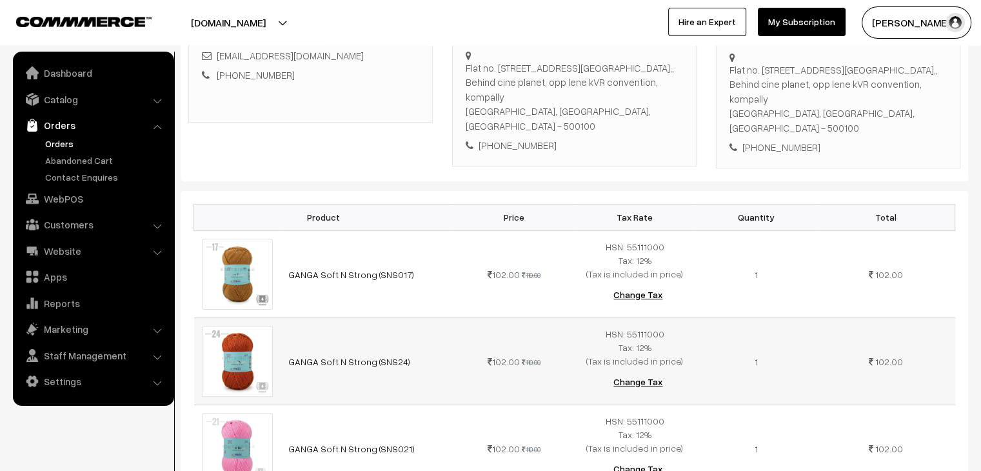
scroll to position [61, 0]
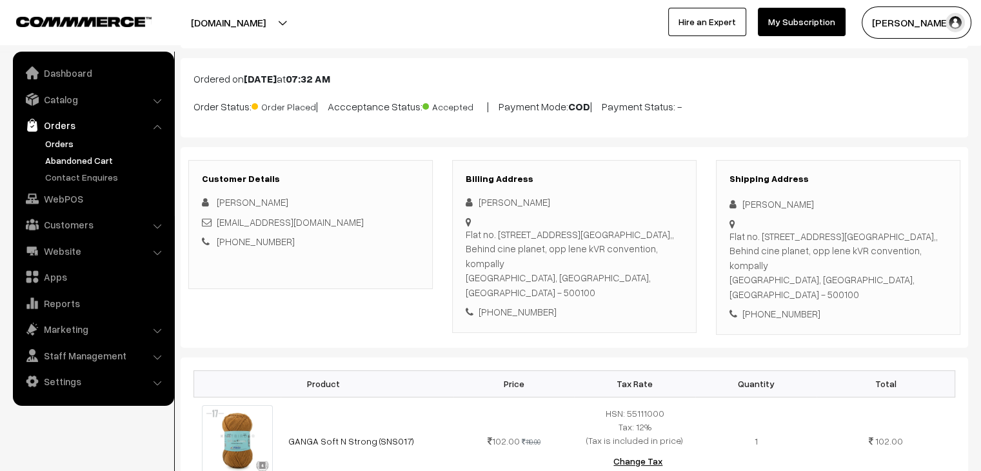
click at [78, 154] on link "Abandoned Cart" at bounding box center [106, 160] width 128 height 14
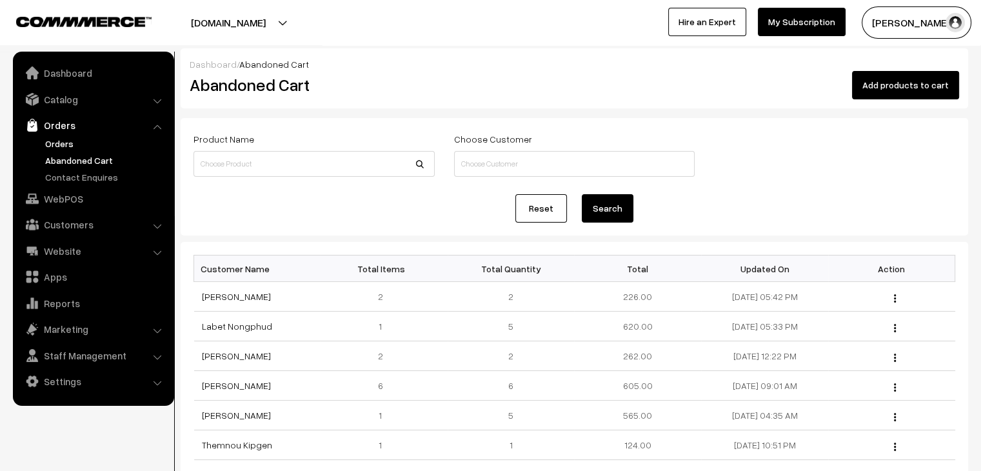
click at [61, 139] on link "Orders" at bounding box center [106, 144] width 128 height 14
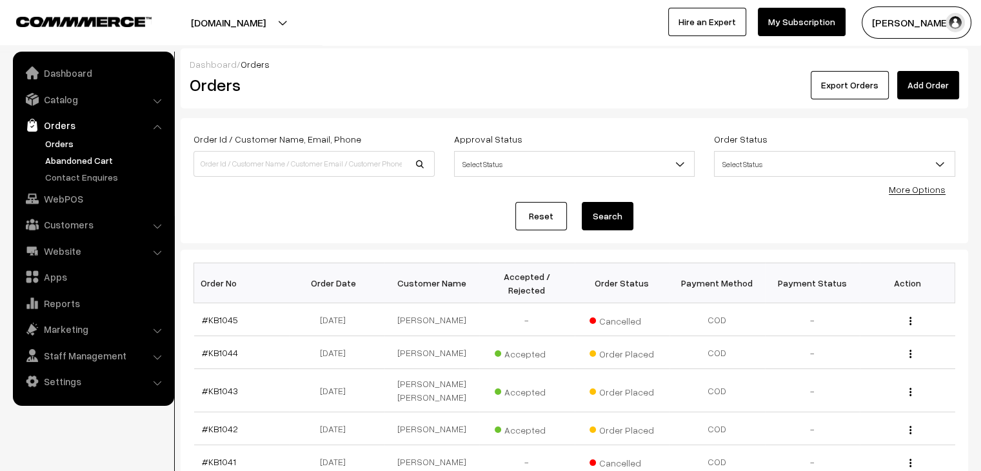
click at [73, 158] on link "Abandoned Cart" at bounding box center [106, 160] width 128 height 14
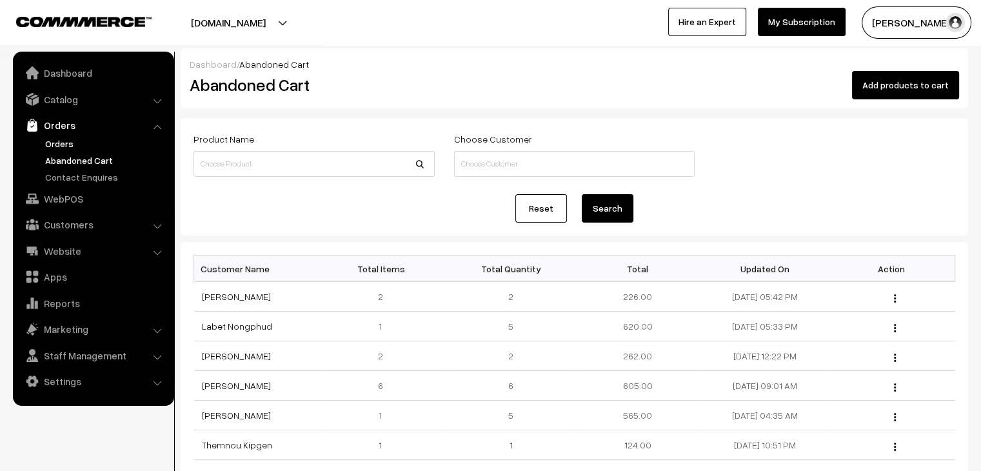
click at [72, 150] on link "Orders" at bounding box center [106, 144] width 128 height 14
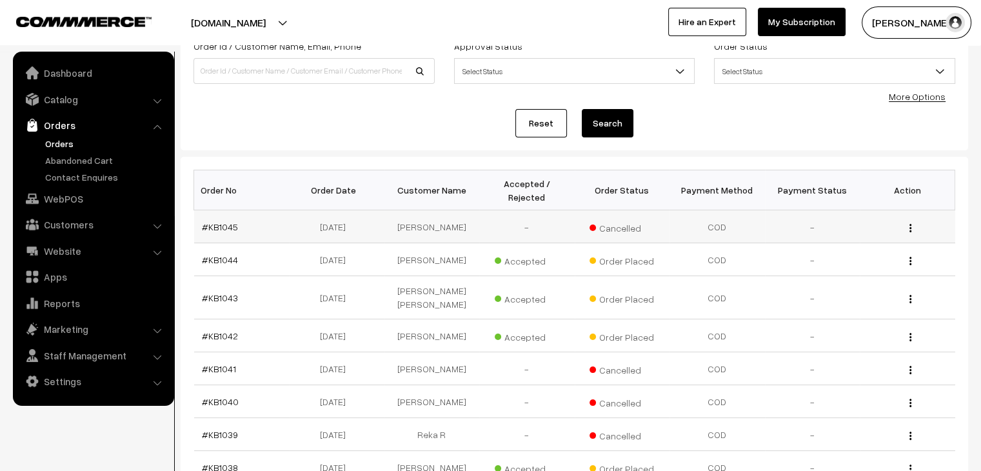
scroll to position [129, 0]
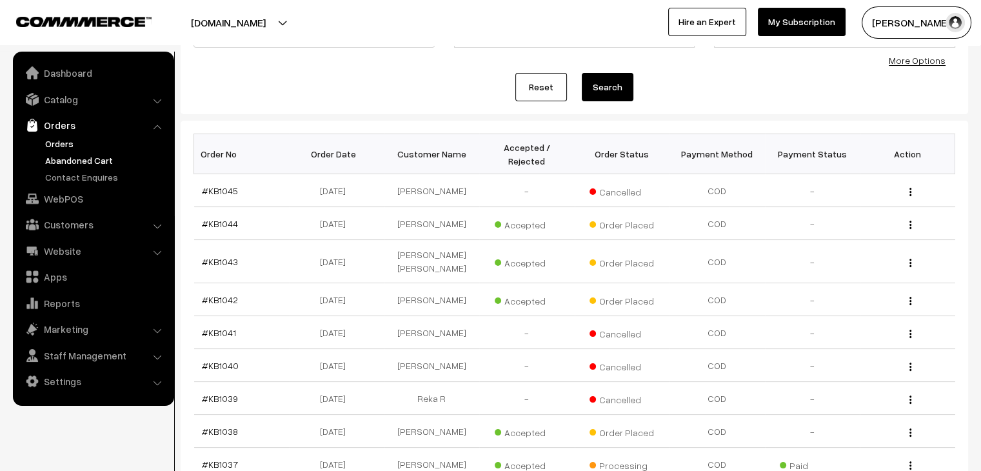
click at [89, 163] on link "Abandoned Cart" at bounding box center [106, 160] width 128 height 14
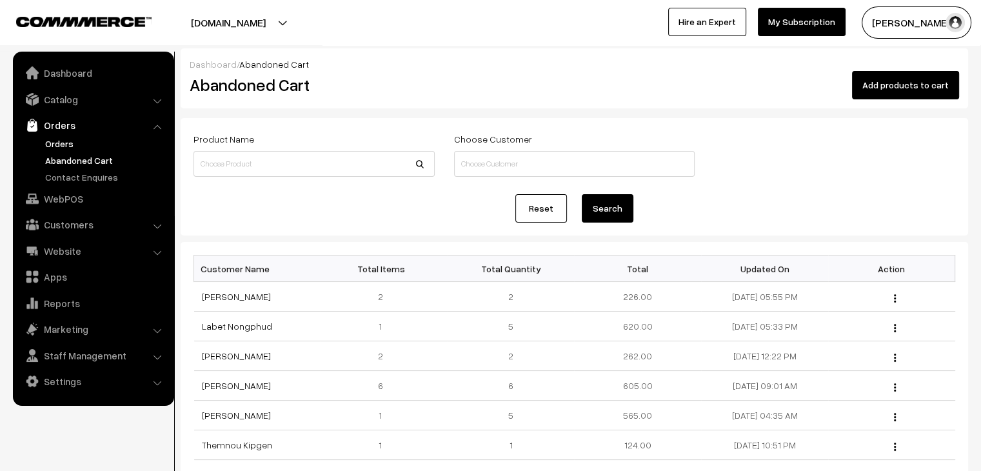
click at [70, 141] on link "Orders" at bounding box center [106, 144] width 128 height 14
click at [62, 146] on link "Orders" at bounding box center [106, 144] width 128 height 14
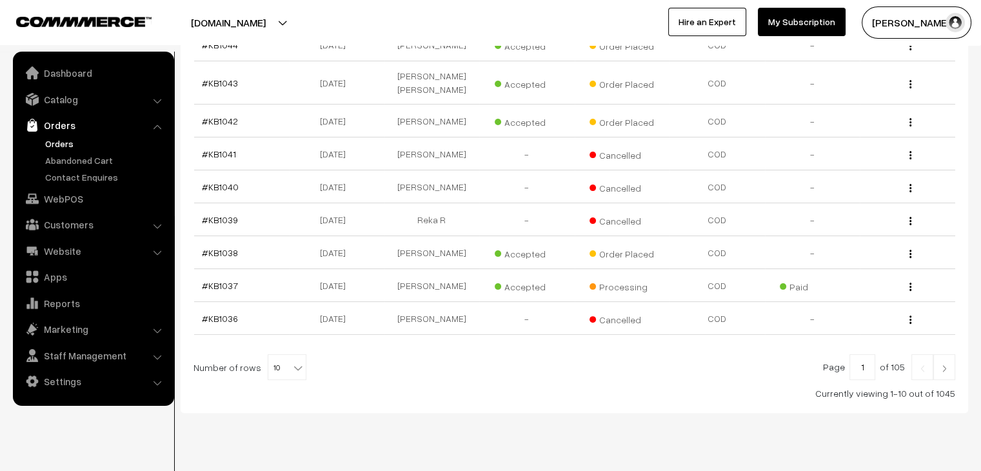
click at [272, 355] on span "10" at bounding box center [286, 368] width 37 height 26
select select "100"
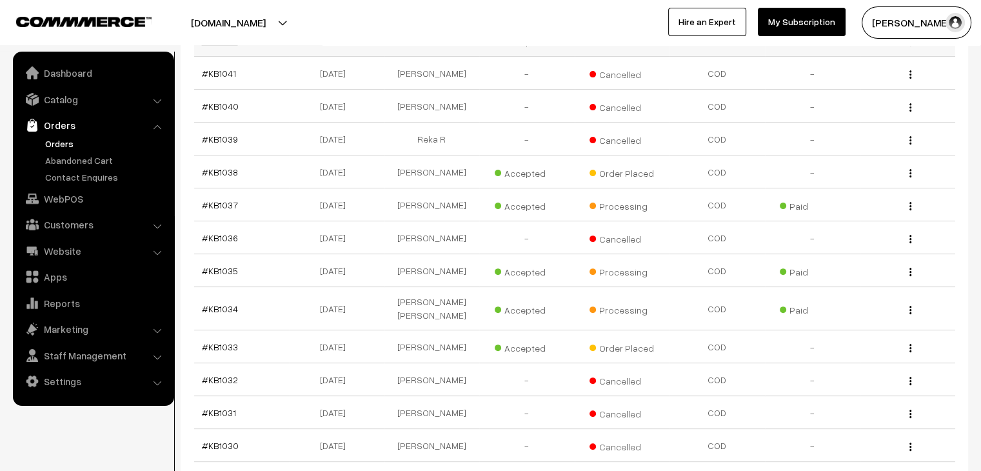
scroll to position [395, 0]
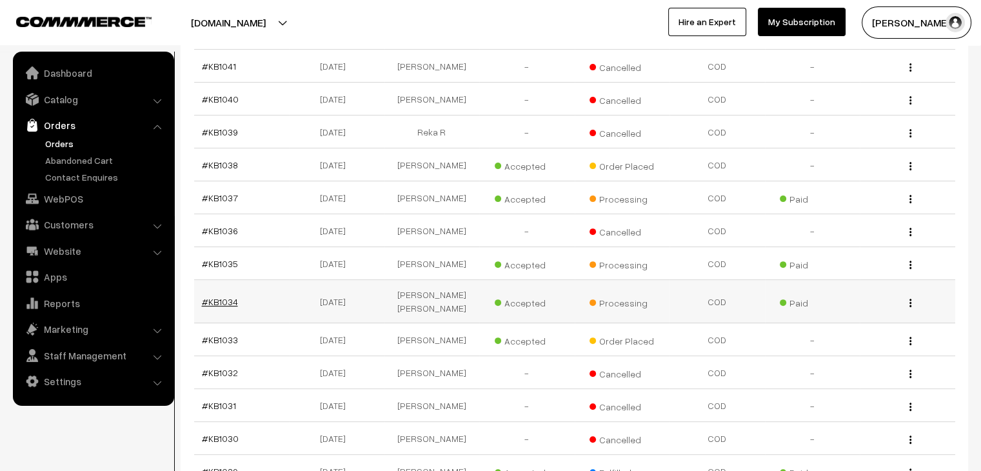
click at [213, 296] on link "#KB1034" at bounding box center [220, 301] width 36 height 11
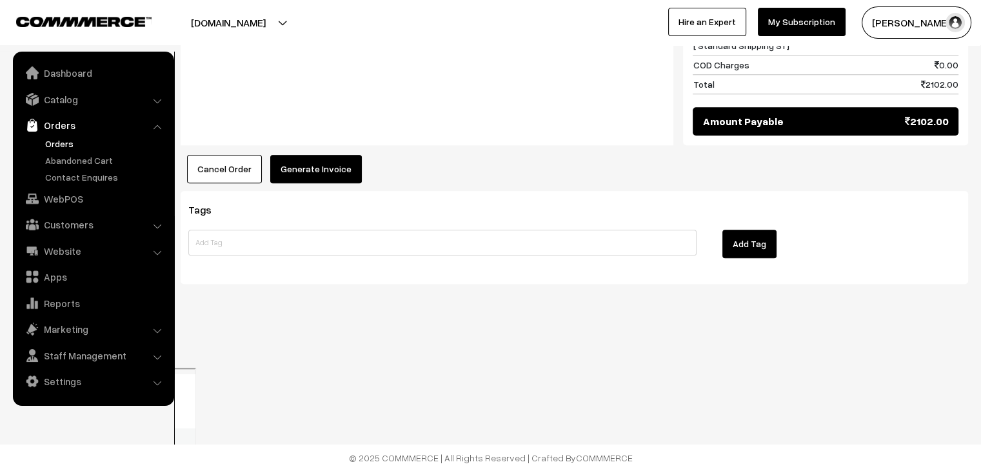
click at [310, 183] on button "Generate Invoice" at bounding box center [316, 169] width 92 height 28
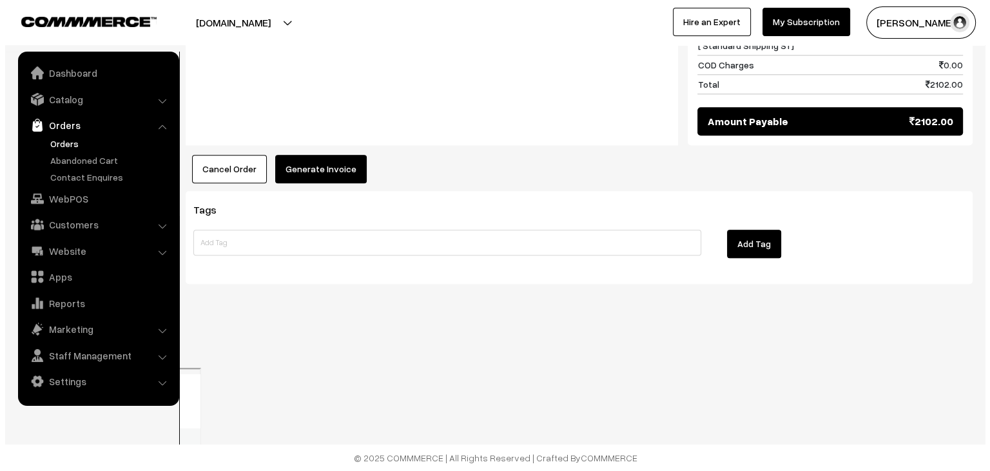
scroll to position [1418, 0]
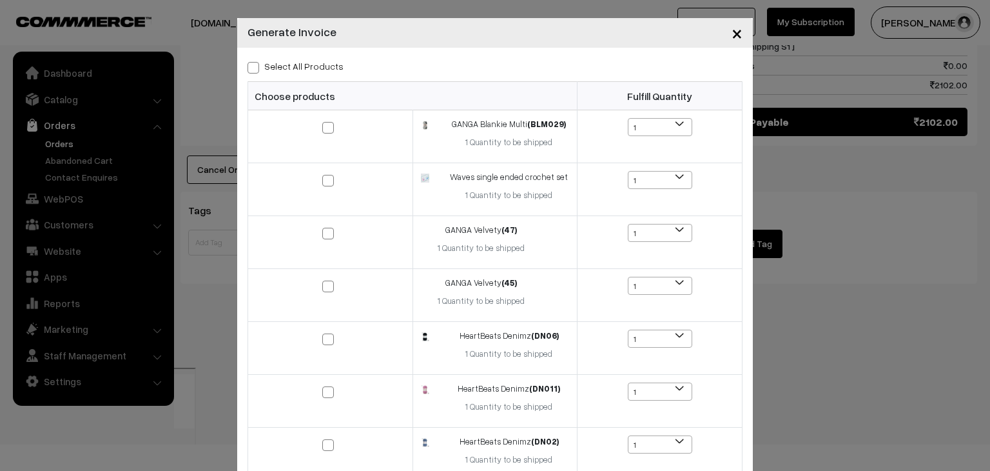
drag, startPoint x: 251, startPoint y: 66, endPoint x: 261, endPoint y: 81, distance: 17.5
click at [251, 67] on span at bounding box center [254, 68] width 12 height 12
click at [251, 67] on input "Select All Products" at bounding box center [252, 65] width 8 height 8
checkbox input "true"
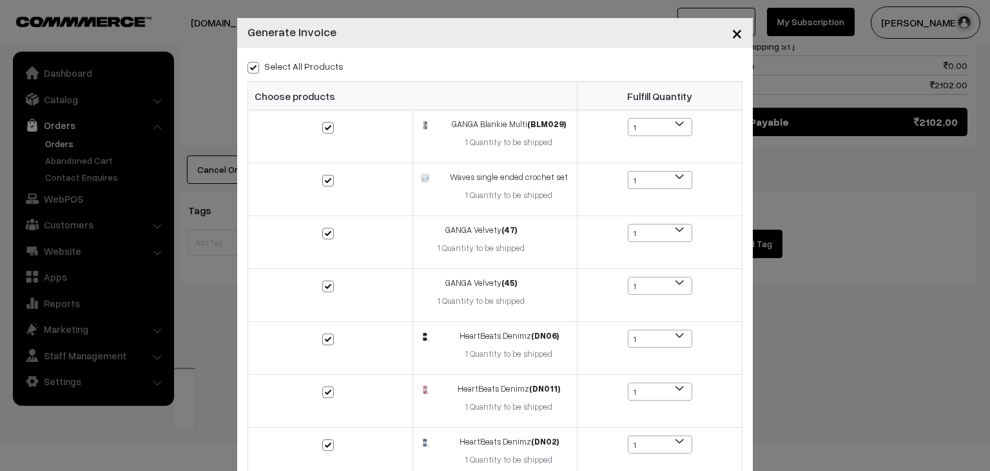
checkbox input "true"
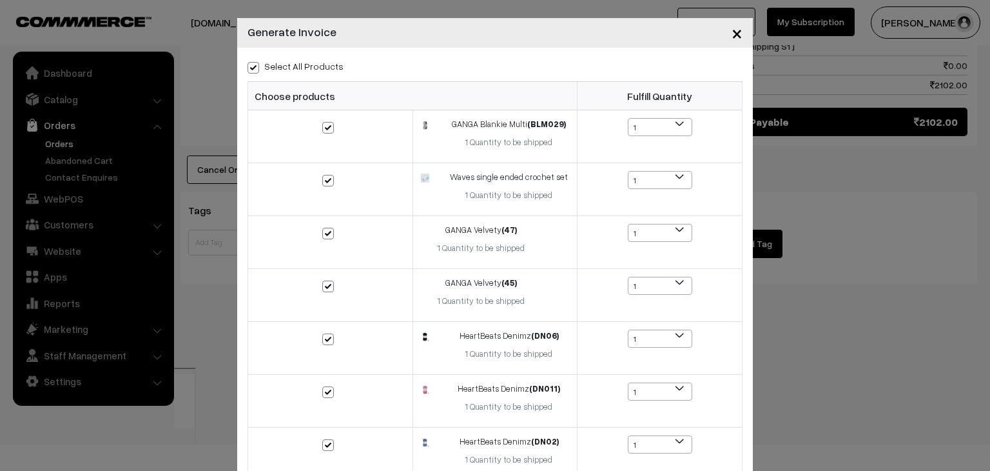
checkbox input "true"
click at [325, 125] on span at bounding box center [328, 128] width 12 height 12
click at [324, 123] on input "checkbox" at bounding box center [320, 119] width 8 height 8
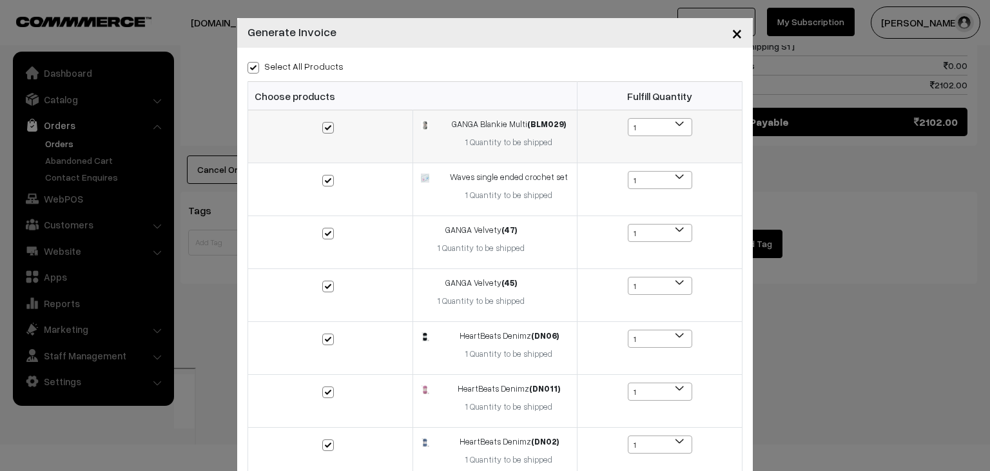
checkbox input "false"
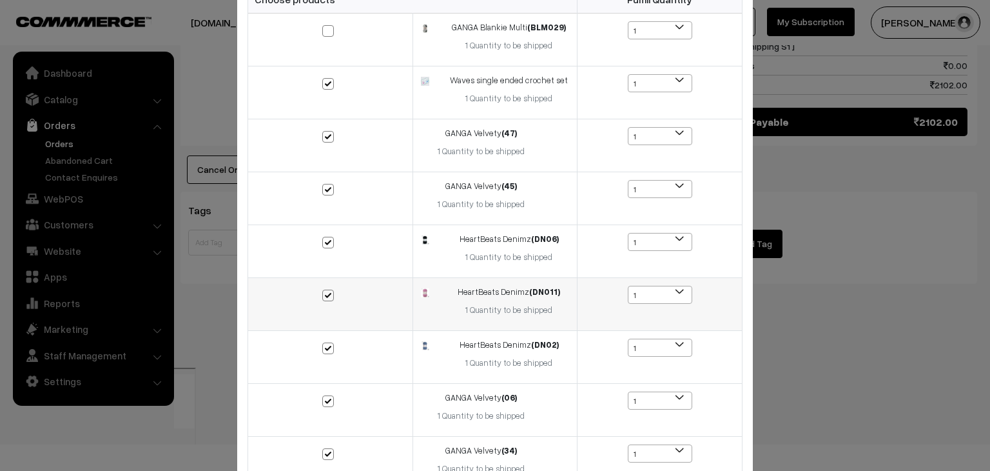
scroll to position [210, 0]
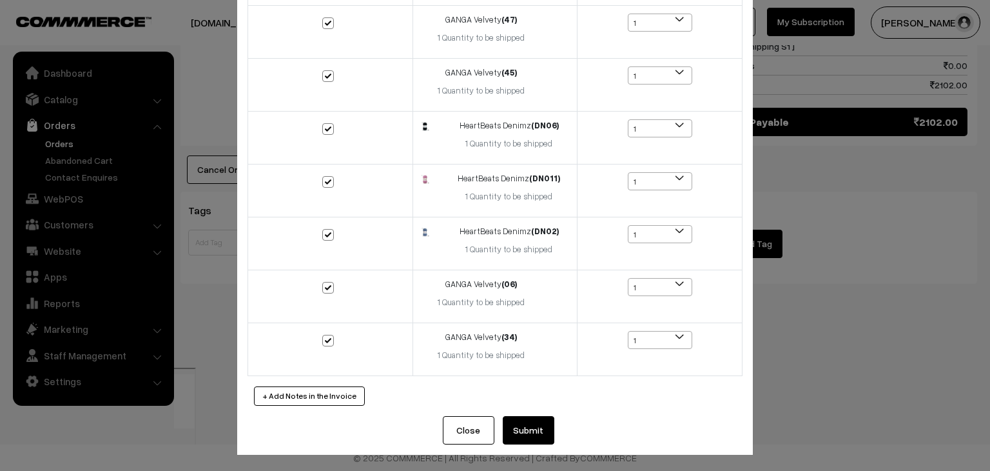
drag, startPoint x: 531, startPoint y: 423, endPoint x: 527, endPoint y: 414, distance: 9.8
click at [531, 424] on button "Submit" at bounding box center [529, 430] width 52 height 28
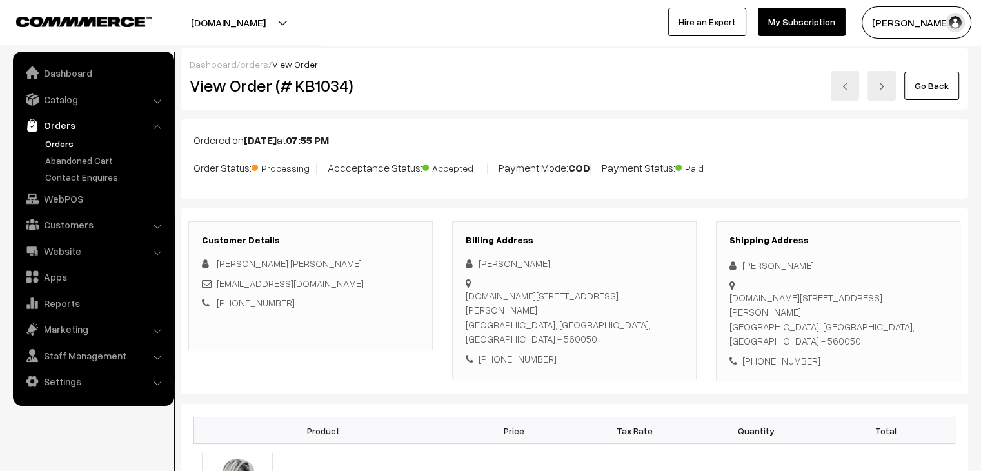
click at [245, 65] on link "orders" at bounding box center [254, 64] width 28 height 11
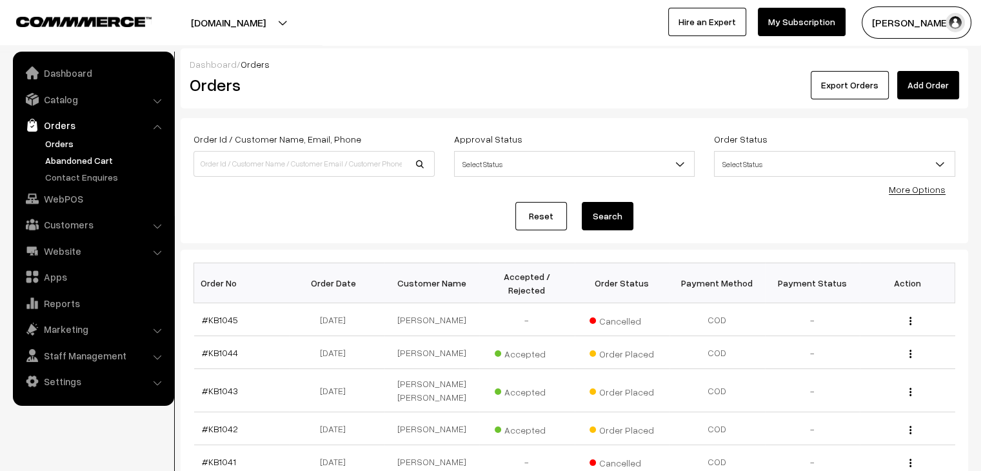
click at [119, 154] on link "Abandoned Cart" at bounding box center [106, 160] width 128 height 14
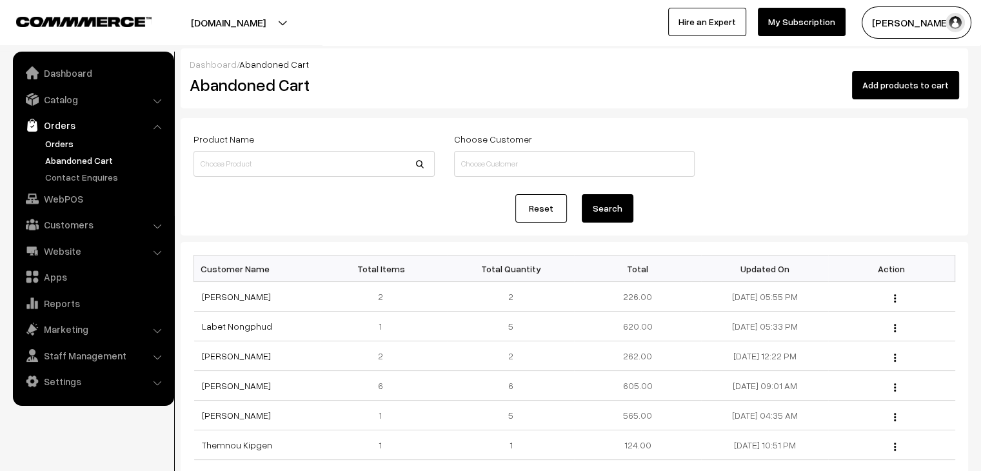
click at [65, 145] on link "Orders" at bounding box center [106, 144] width 128 height 14
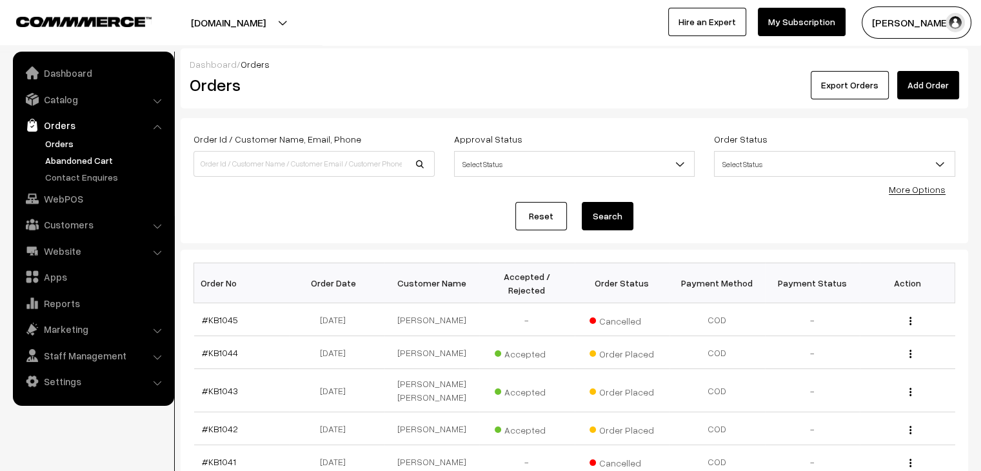
click at [69, 164] on link "Abandoned Cart" at bounding box center [106, 160] width 128 height 14
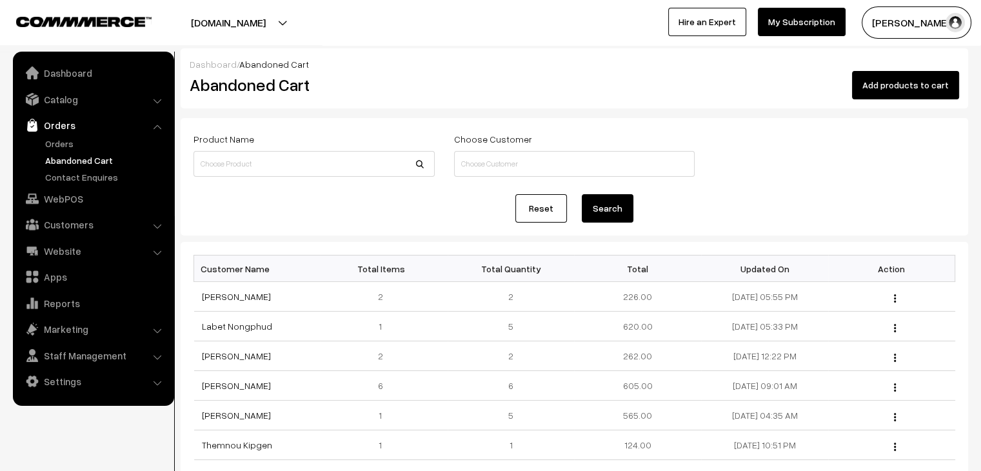
click at [64, 151] on ul "Orders" at bounding box center [93, 160] width 155 height 47
click at [64, 145] on link "Orders" at bounding box center [106, 144] width 128 height 14
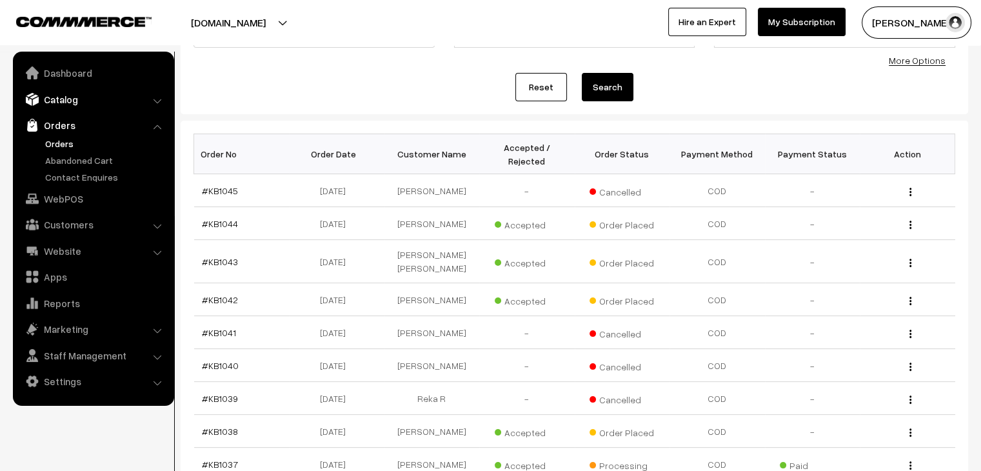
click at [80, 101] on link "Catalog" at bounding box center [92, 99] width 153 height 23
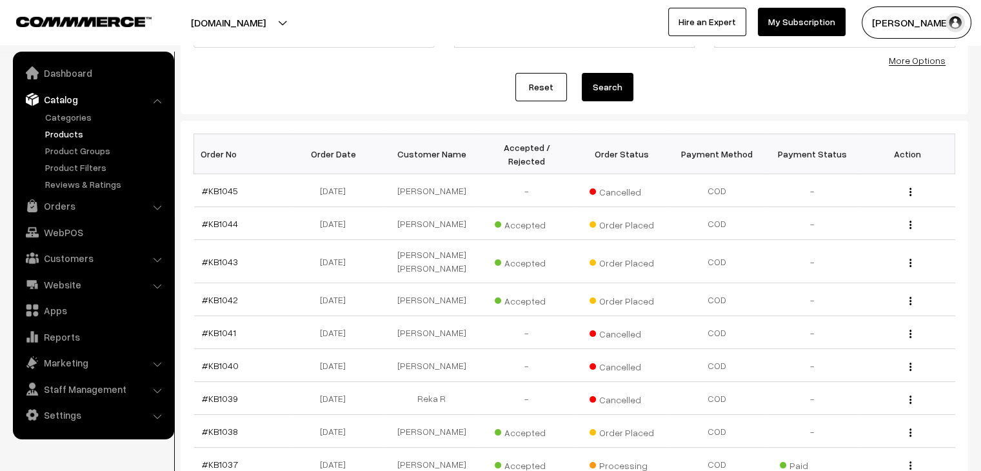
click at [77, 132] on link "Products" at bounding box center [106, 134] width 128 height 14
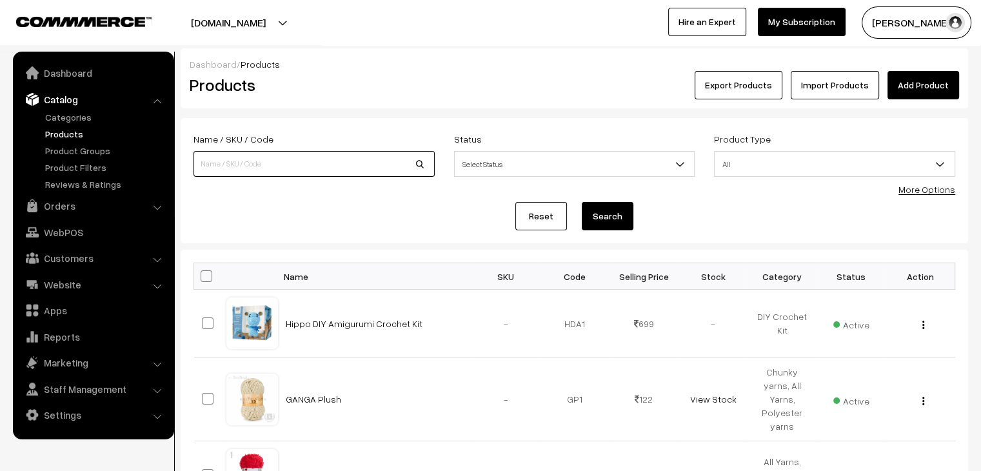
drag, startPoint x: 0, startPoint y: 0, endPoint x: 278, endPoint y: 166, distance: 324.1
click at [278, 166] on input at bounding box center [313, 164] width 241 height 26
type input "waves"
click at [581, 202] on button "Search" at bounding box center [607, 216] width 52 height 28
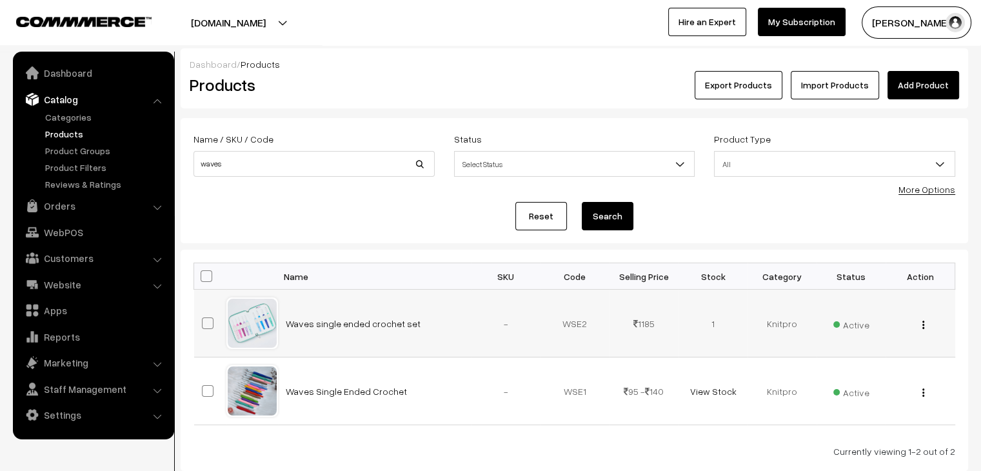
click at [923, 324] on img "button" at bounding box center [923, 324] width 2 height 8
click at [876, 367] on link "Edit" at bounding box center [865, 372] width 110 height 28
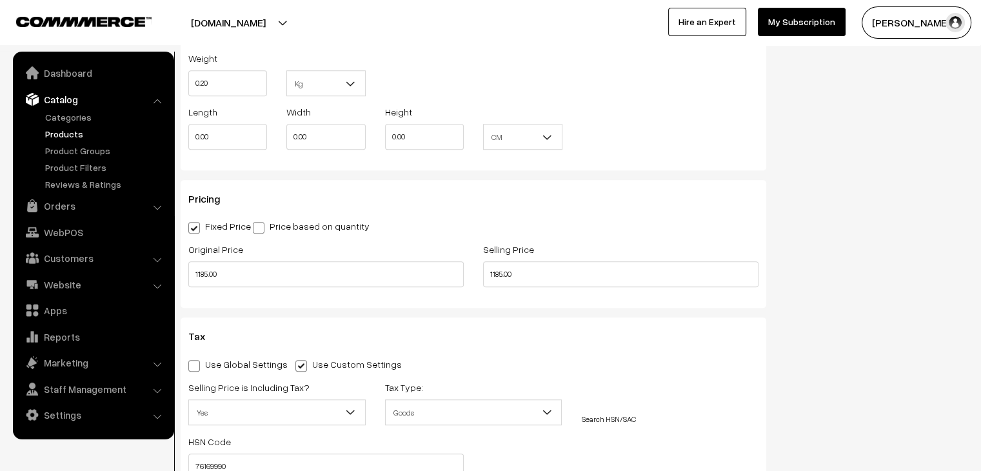
scroll to position [967, 0]
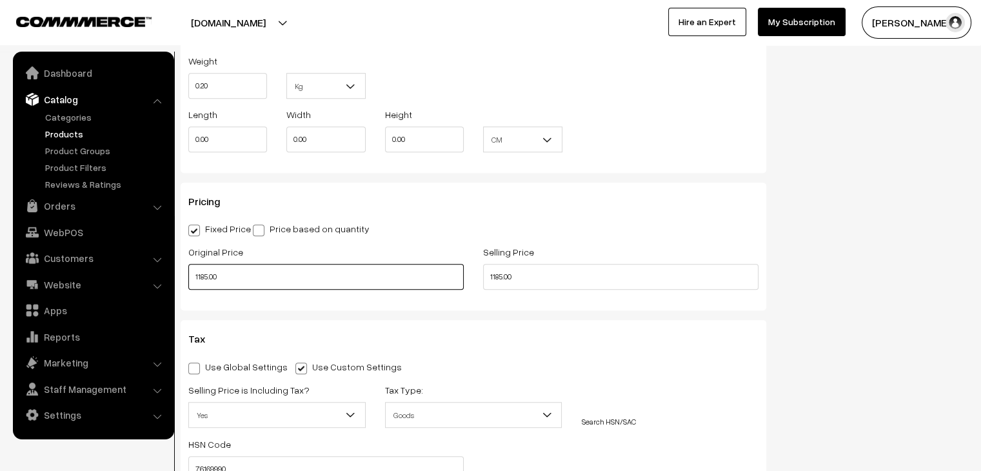
click at [220, 275] on input "1185.00" at bounding box center [325, 277] width 275 height 26
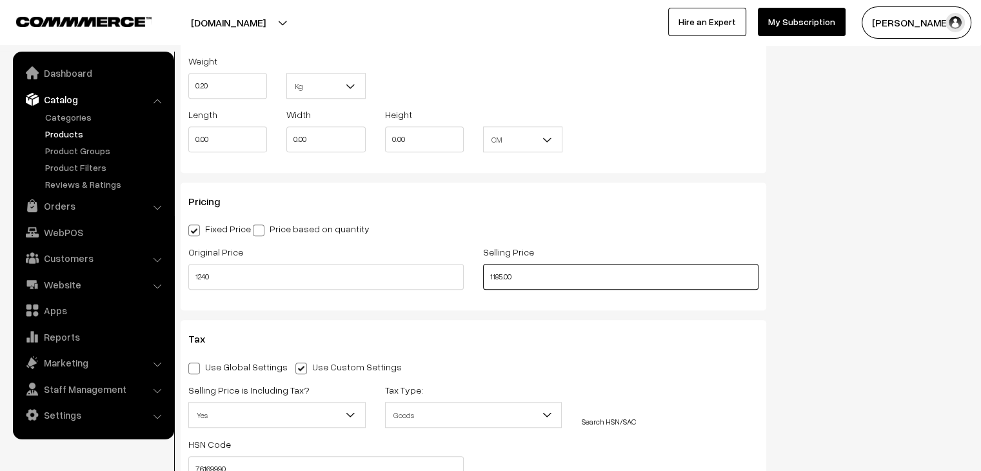
type input "1240.00"
click at [540, 276] on input "1185.00" at bounding box center [620, 277] width 275 height 26
type input "1"
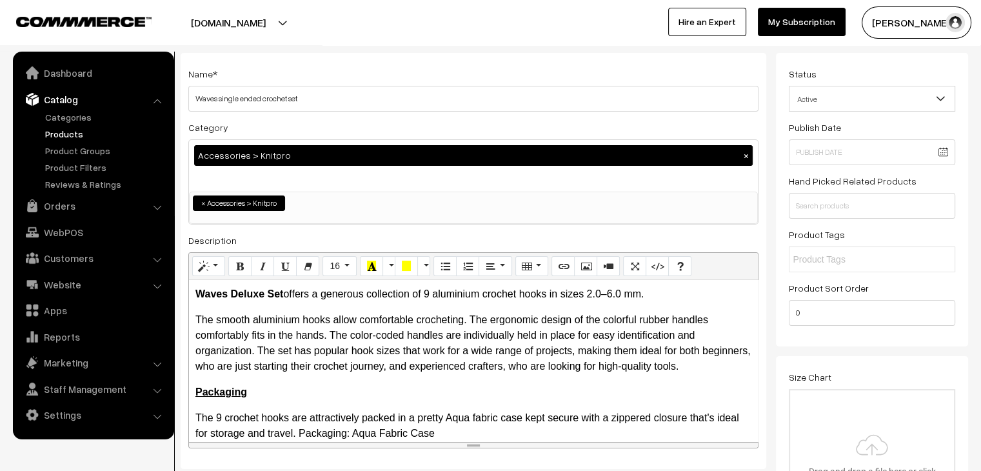
scroll to position [0, 0]
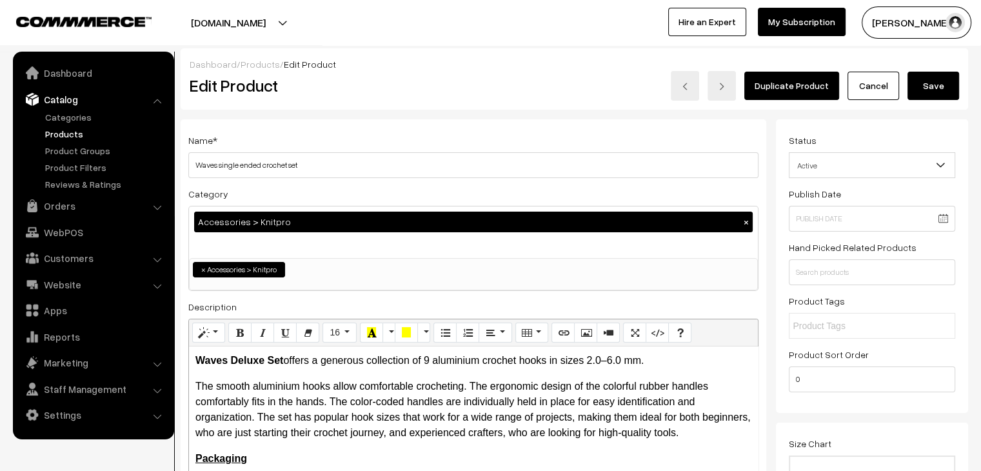
type input "1240.00"
drag, startPoint x: 933, startPoint y: 91, endPoint x: 905, endPoint y: 104, distance: 31.2
click at [933, 92] on button "Save" at bounding box center [933, 86] width 52 height 28
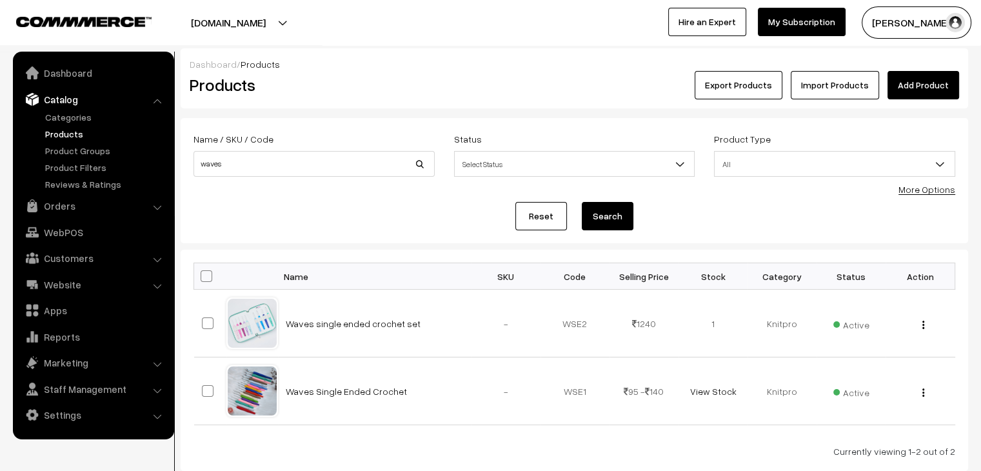
click at [59, 132] on link "Products" at bounding box center [106, 134] width 128 height 14
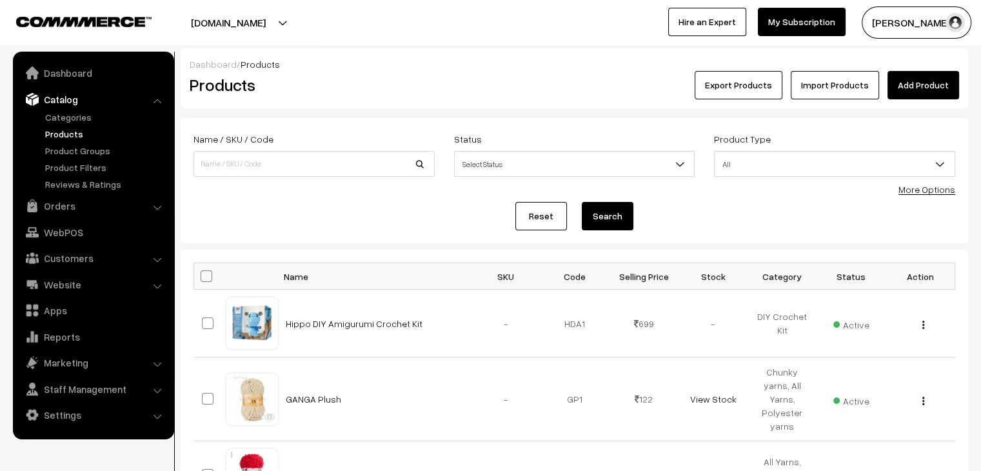
click at [311, 197] on form "Name / SKU / Code Status Select Status Active Inactive Select Status Product Ty…" at bounding box center [574, 180] width 787 height 125
click at [75, 133] on link "Products" at bounding box center [106, 134] width 128 height 14
click at [257, 170] on input at bounding box center [313, 164] width 241 height 26
click at [64, 130] on link "Products" at bounding box center [106, 134] width 128 height 14
click at [74, 137] on link "Products" at bounding box center [106, 134] width 128 height 14
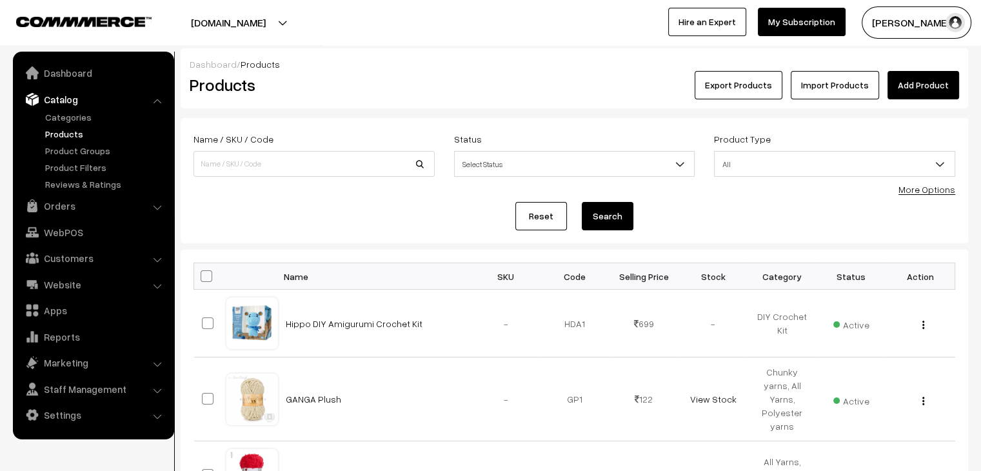
click at [64, 135] on link "Products" at bounding box center [106, 134] width 128 height 14
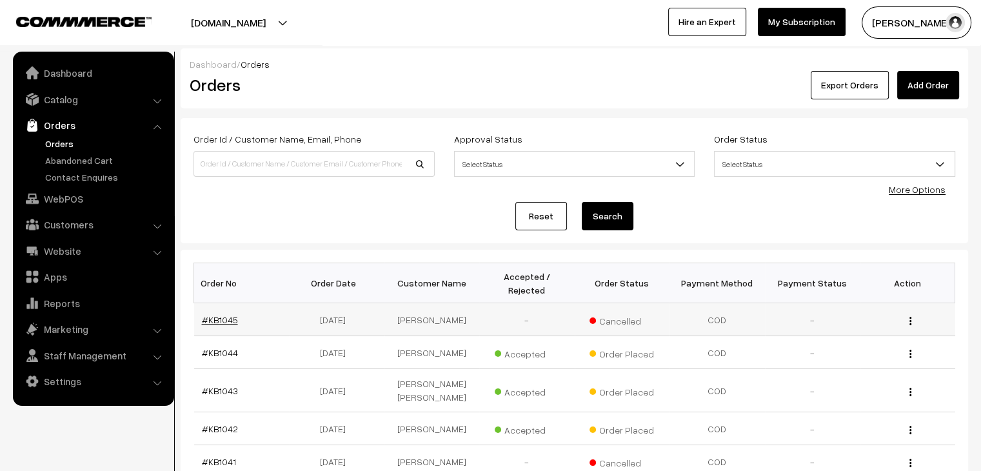
click at [221, 314] on link "#KB1045" at bounding box center [220, 319] width 36 height 11
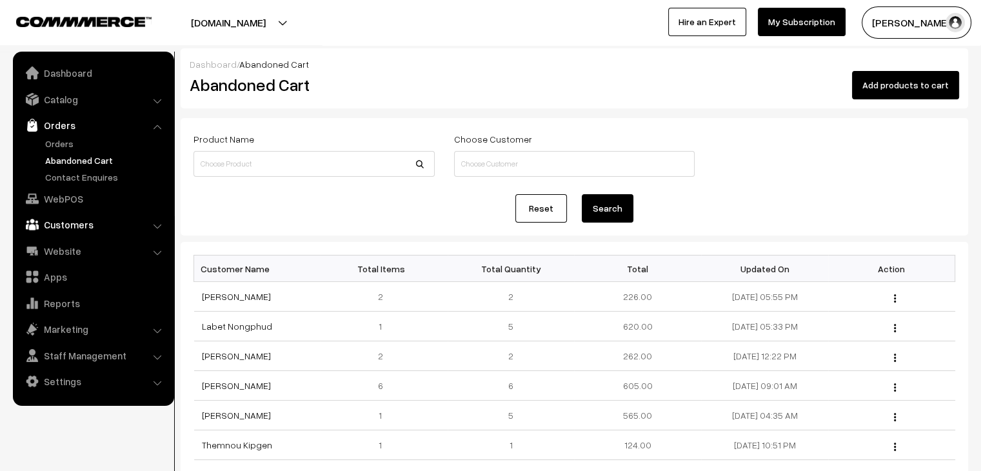
click at [92, 220] on link "Customers" at bounding box center [92, 224] width 153 height 23
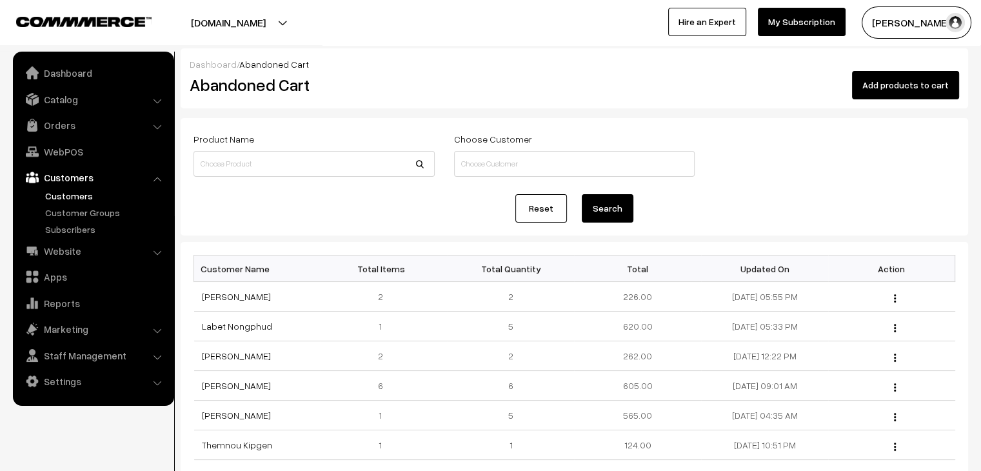
click at [79, 191] on link "Customers" at bounding box center [106, 196] width 128 height 14
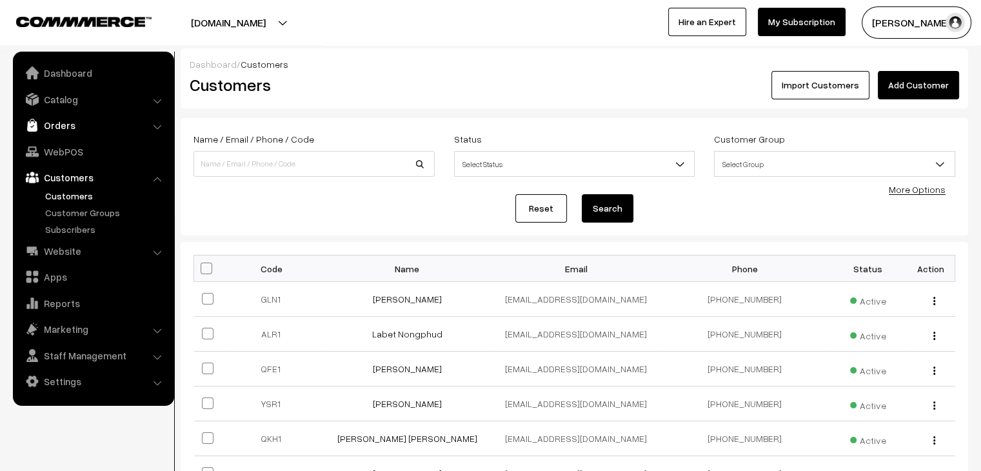
click at [52, 121] on link "Orders" at bounding box center [92, 124] width 153 height 23
click at [75, 148] on link "Orders" at bounding box center [106, 144] width 128 height 14
